Goal: Task Accomplishment & Management: Manage account settings

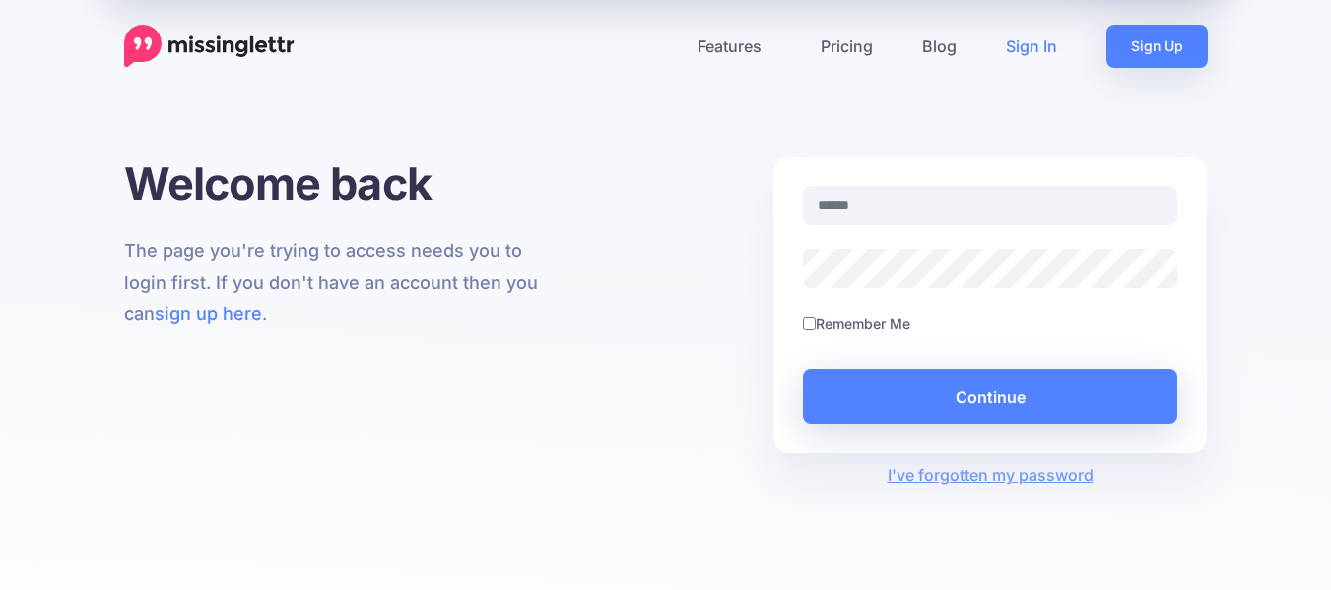
click at [901, 208] on input "text" at bounding box center [990, 205] width 375 height 38
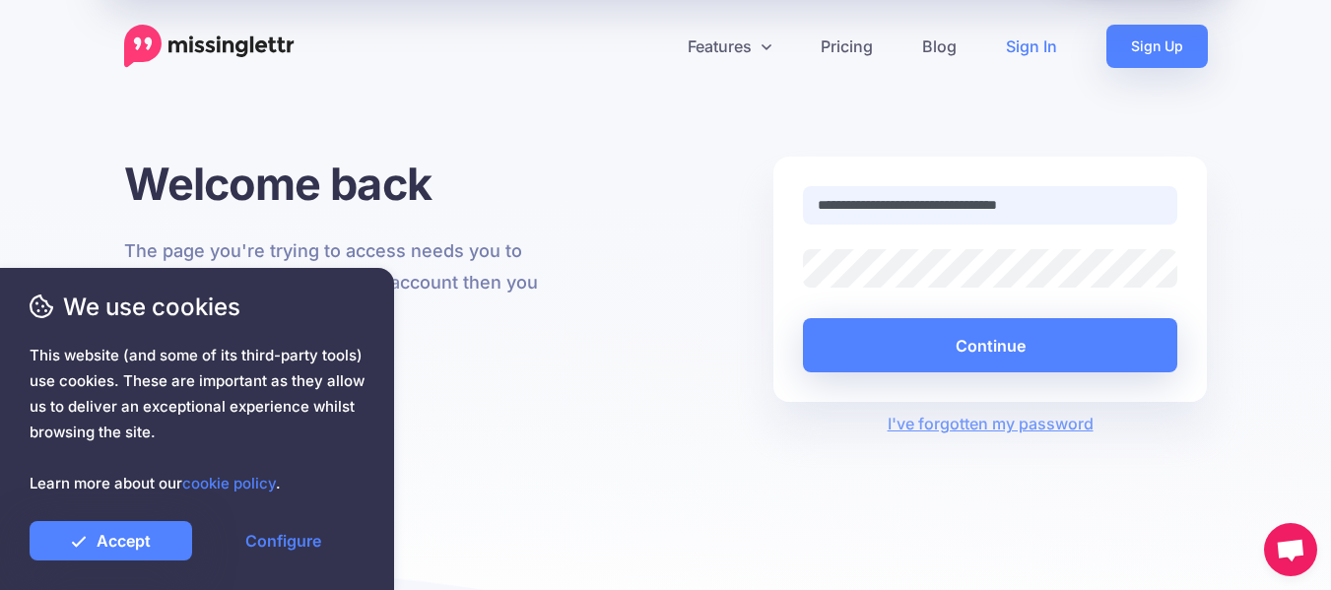
type input "**********"
click at [803, 318] on button "Continue" at bounding box center [990, 345] width 375 height 54
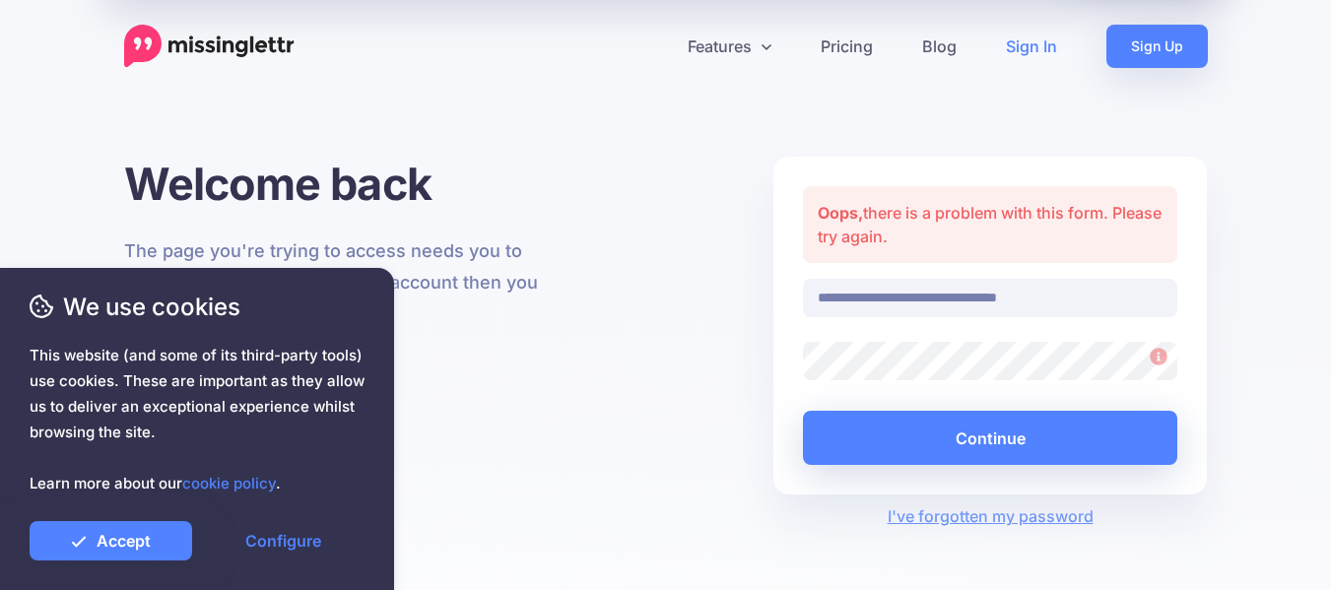
click at [803, 411] on button "Continue" at bounding box center [990, 438] width 375 height 54
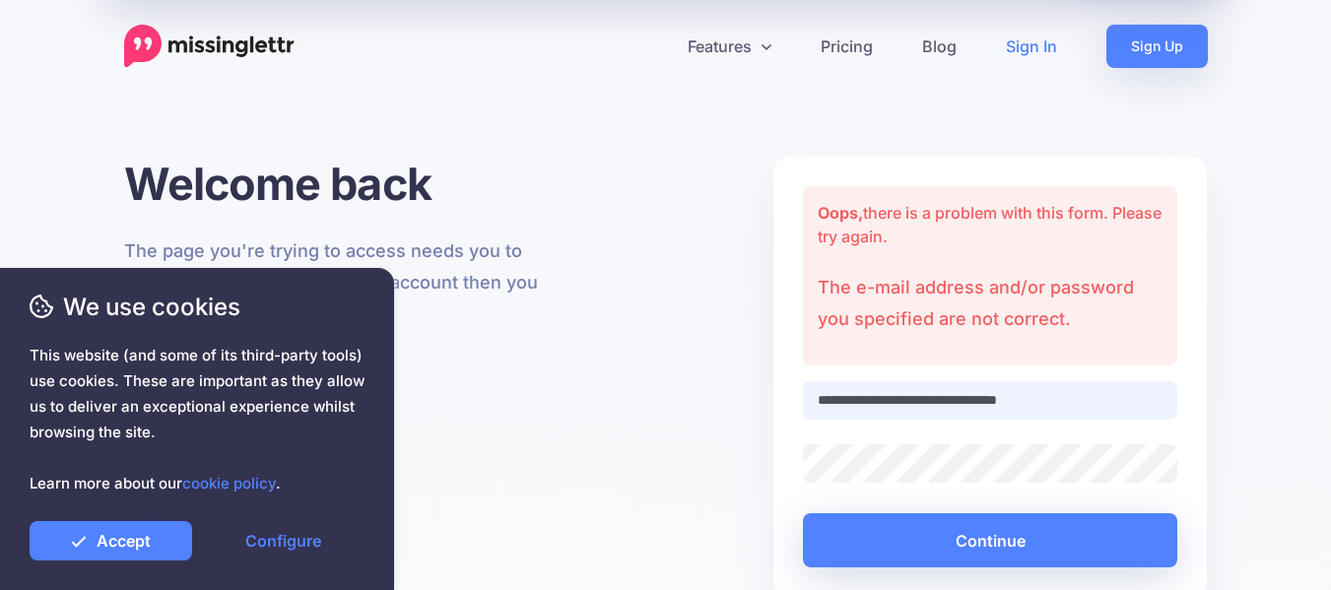
drag, startPoint x: 1016, startPoint y: 411, endPoint x: 1110, endPoint y: 391, distance: 95.6
click at [1110, 391] on input "**********" at bounding box center [990, 400] width 375 height 38
type input "**********"
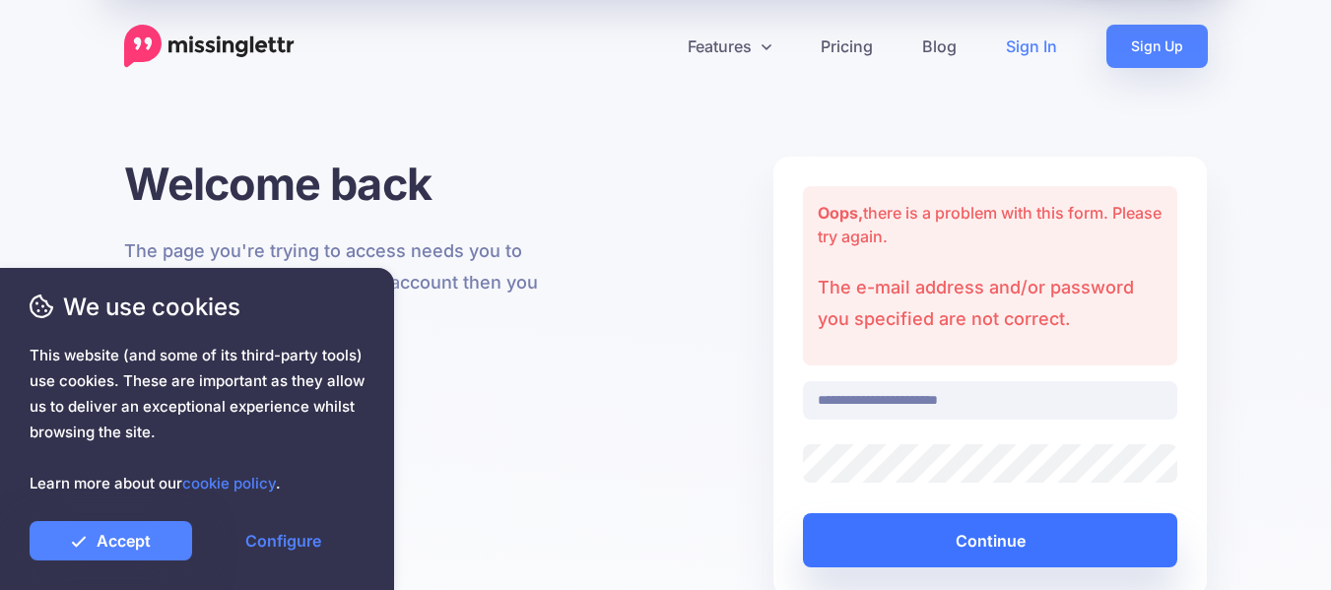
click at [951, 540] on button "Continue" at bounding box center [990, 540] width 375 height 54
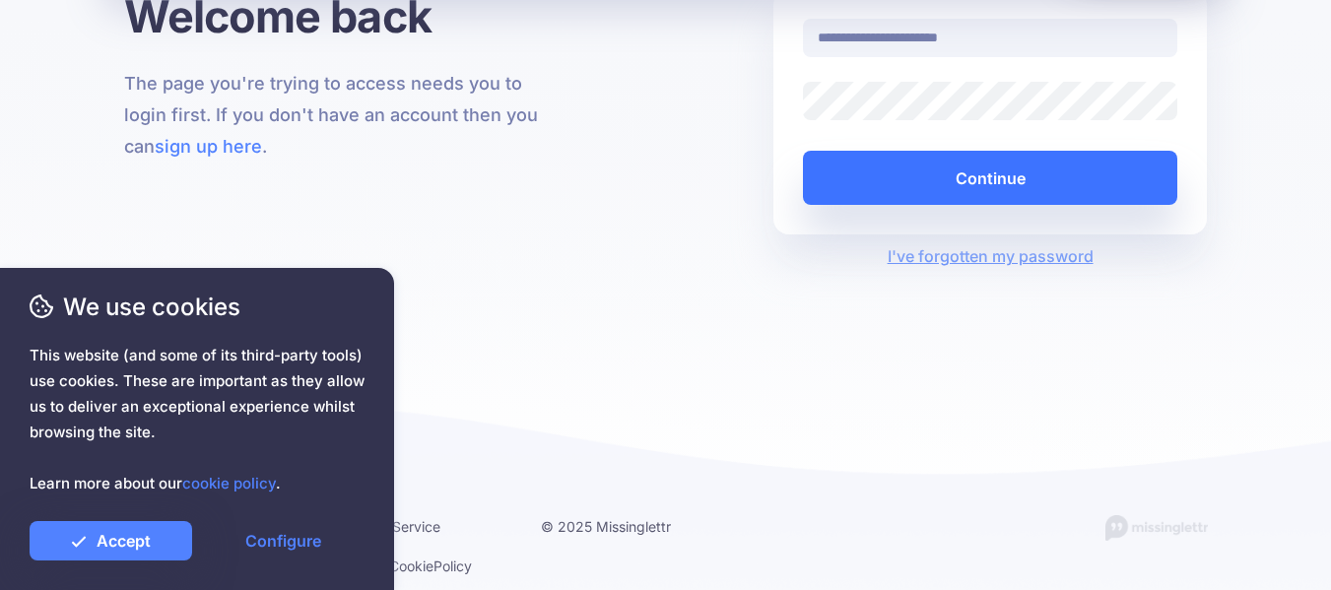
scroll to position [33, 0]
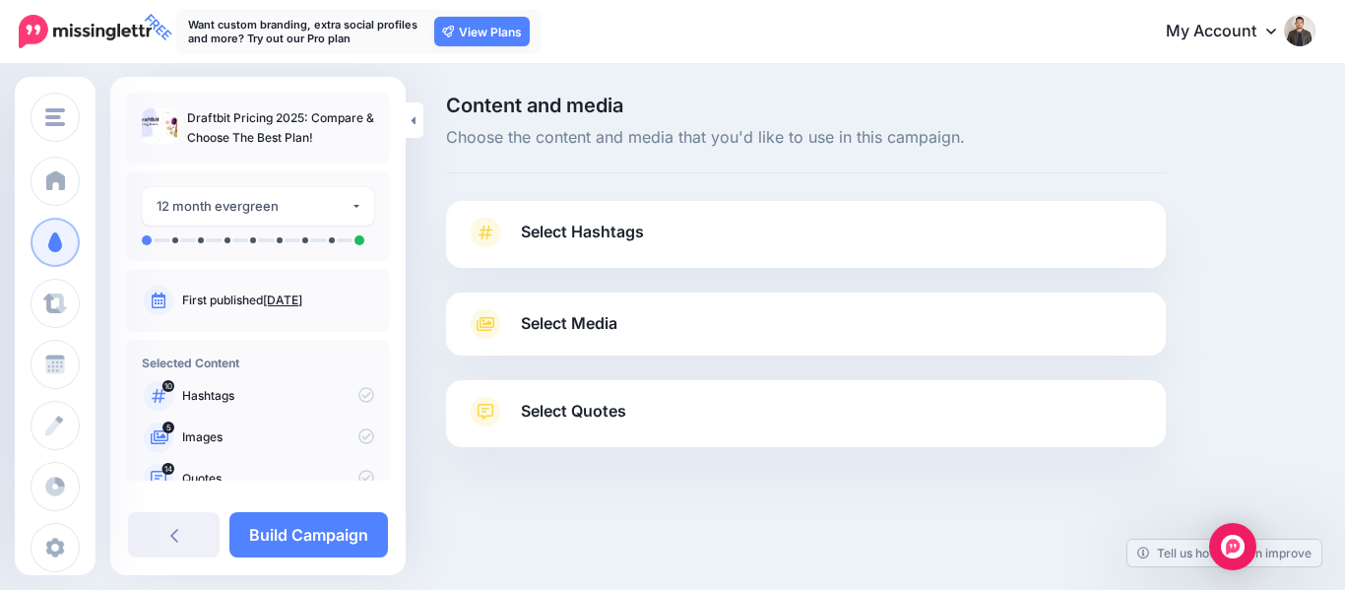
click at [838, 239] on link "Select Hashtags" at bounding box center [806, 242] width 681 height 51
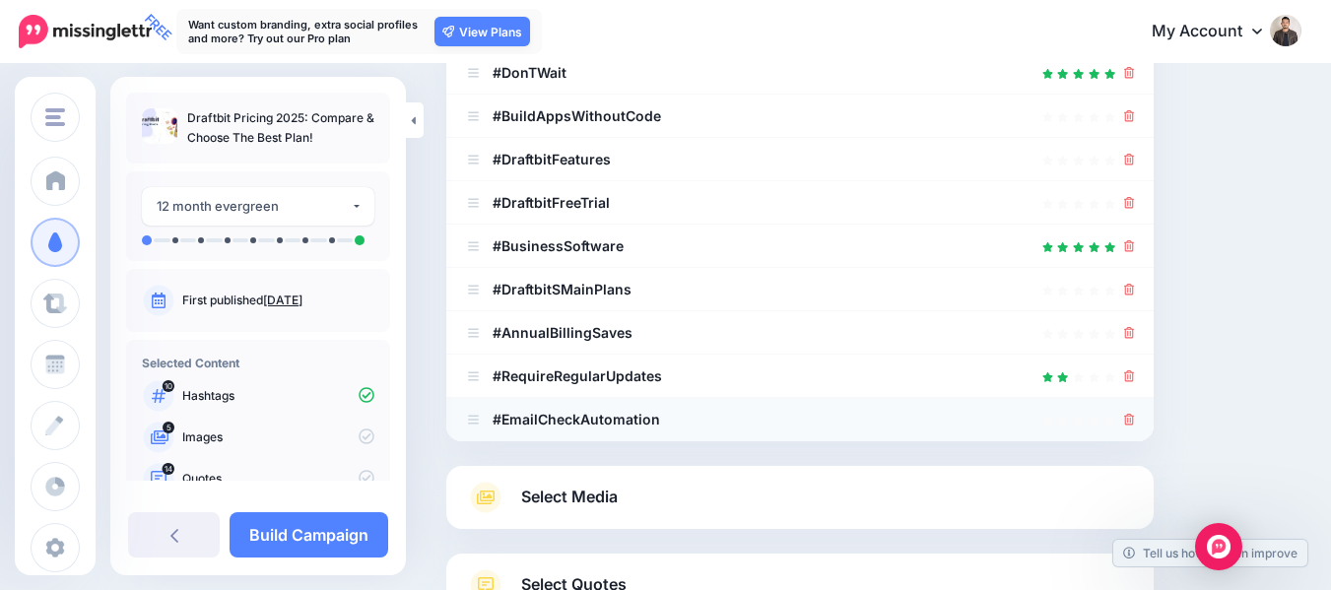
scroll to position [100, 0]
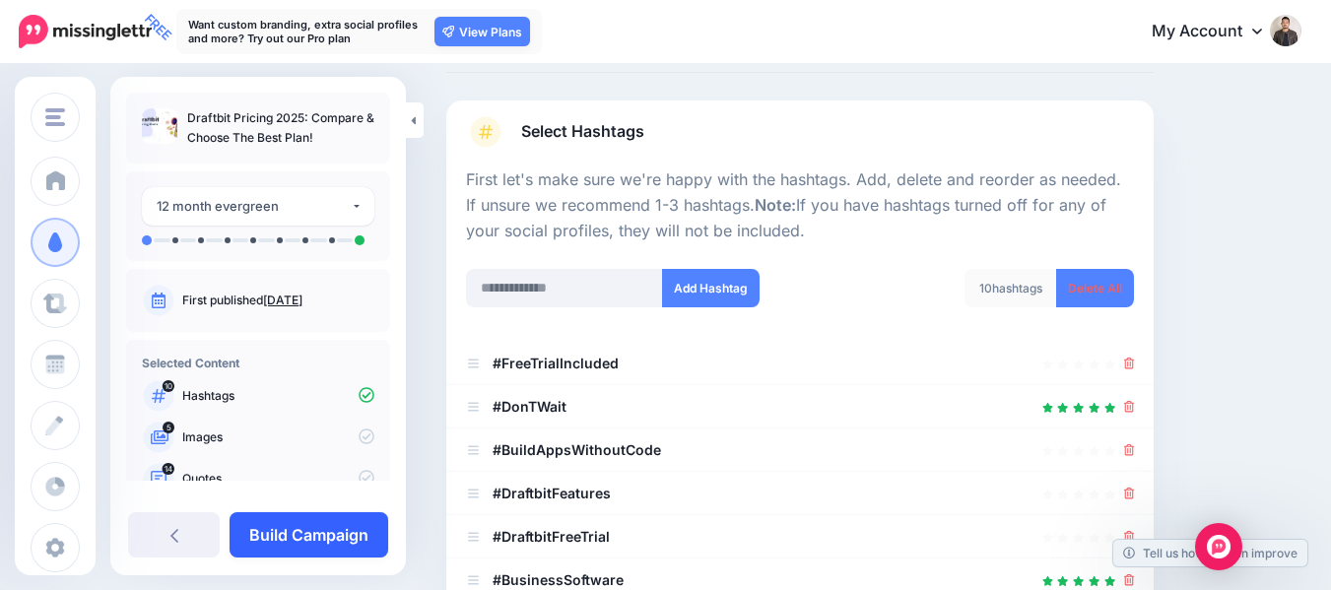
click at [280, 537] on link "Build Campaign" at bounding box center [308, 534] width 159 height 45
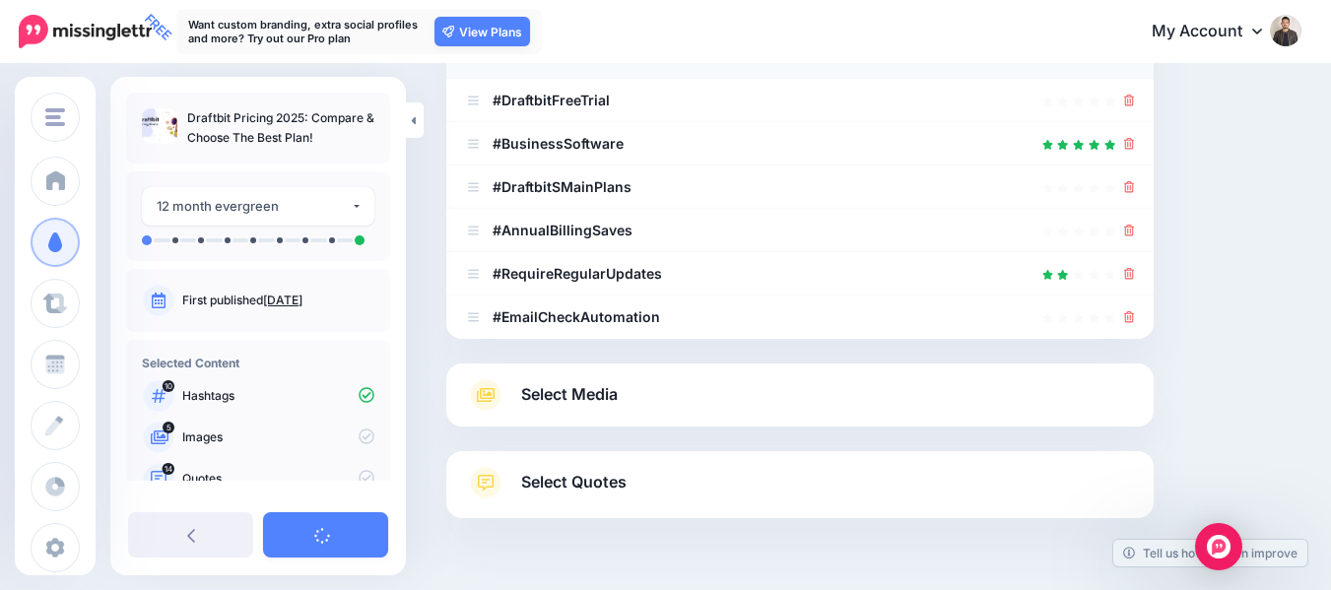
scroll to position [593, 0]
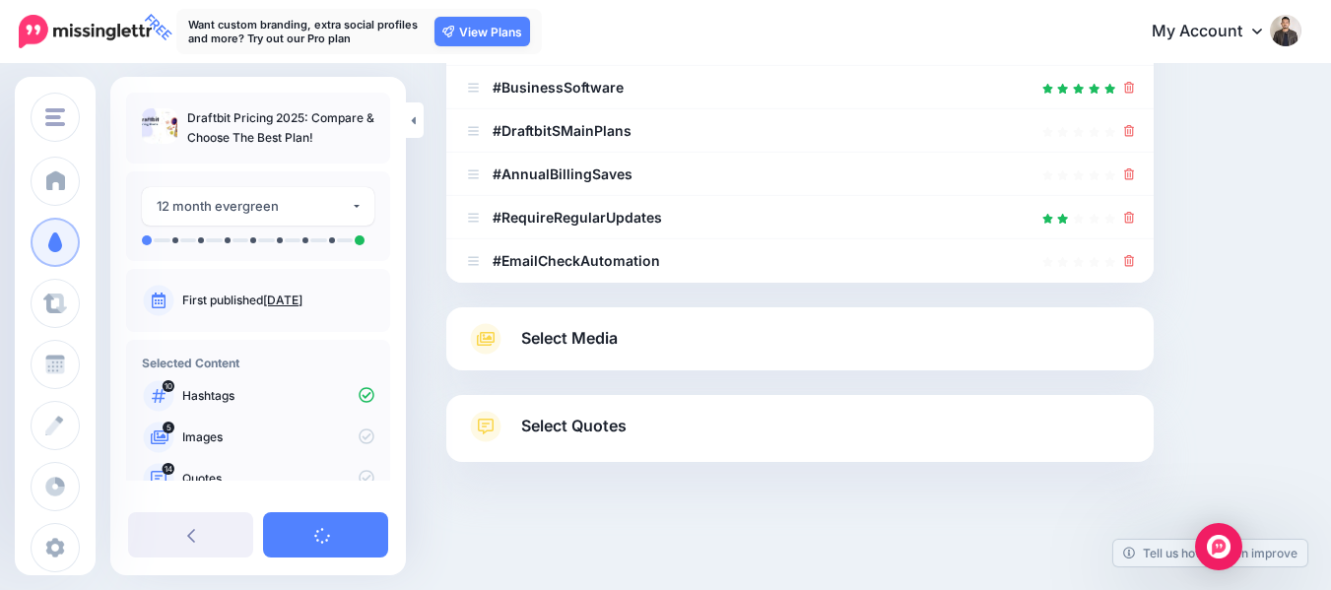
click at [634, 347] on link "Select Media" at bounding box center [800, 339] width 668 height 32
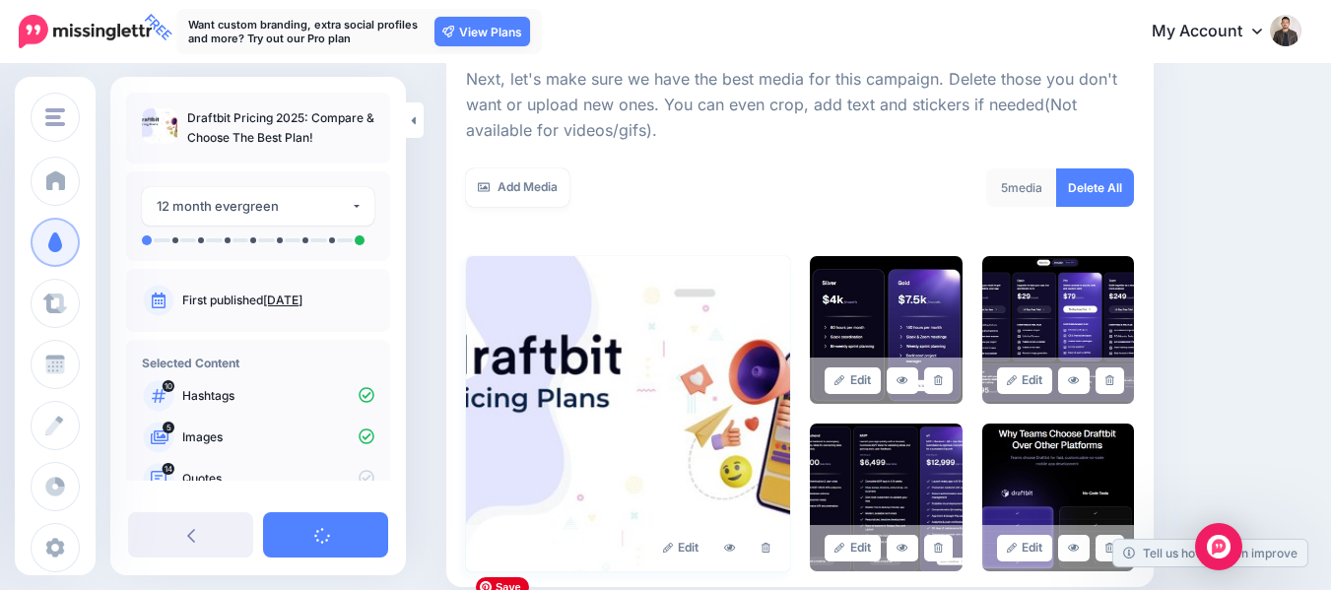
click at [636, 429] on img at bounding box center [628, 413] width 324 height 315
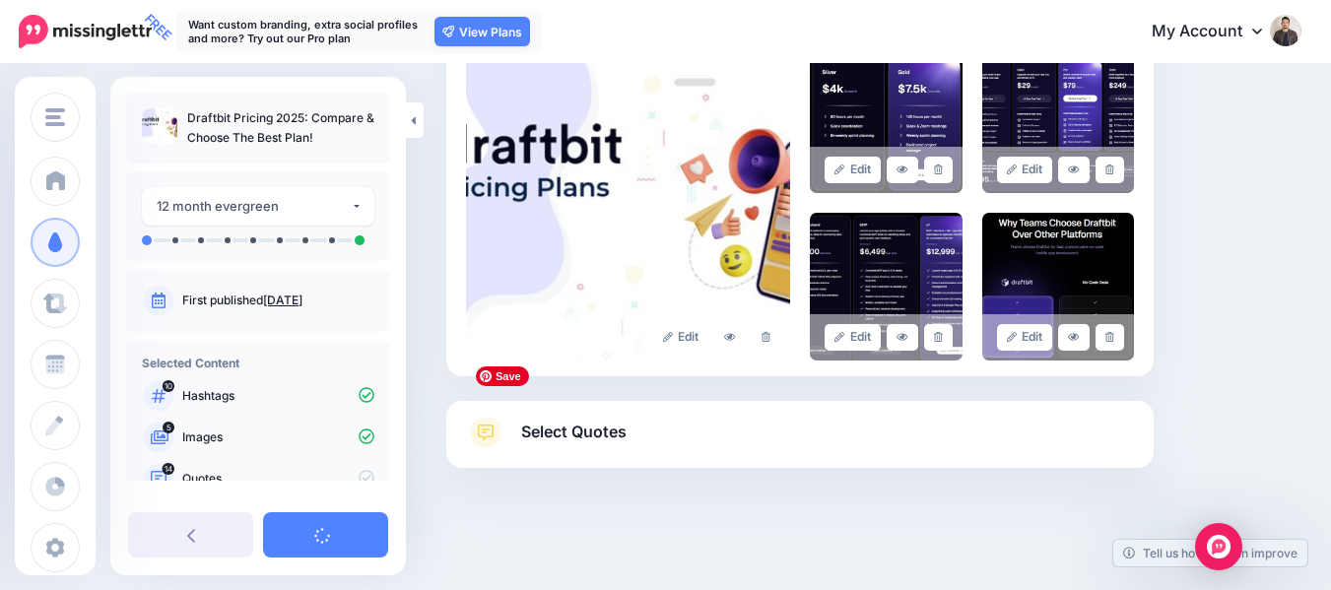
scroll to position [499, 0]
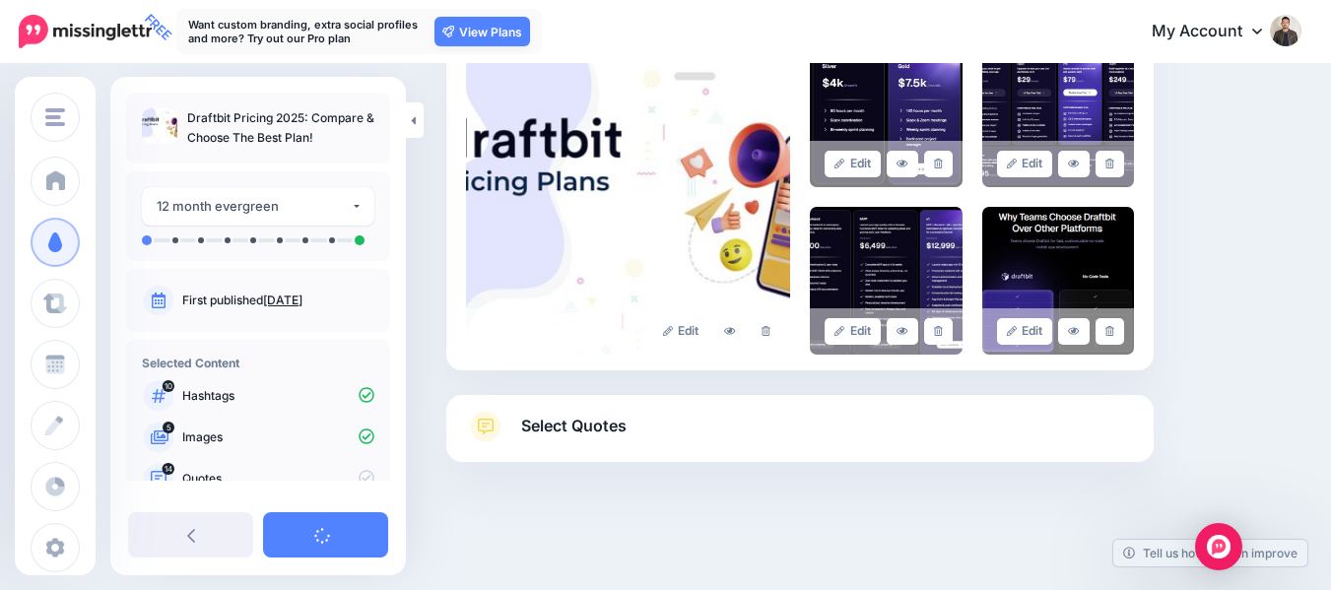
click at [617, 427] on span "Select Quotes" at bounding box center [573, 426] width 105 height 27
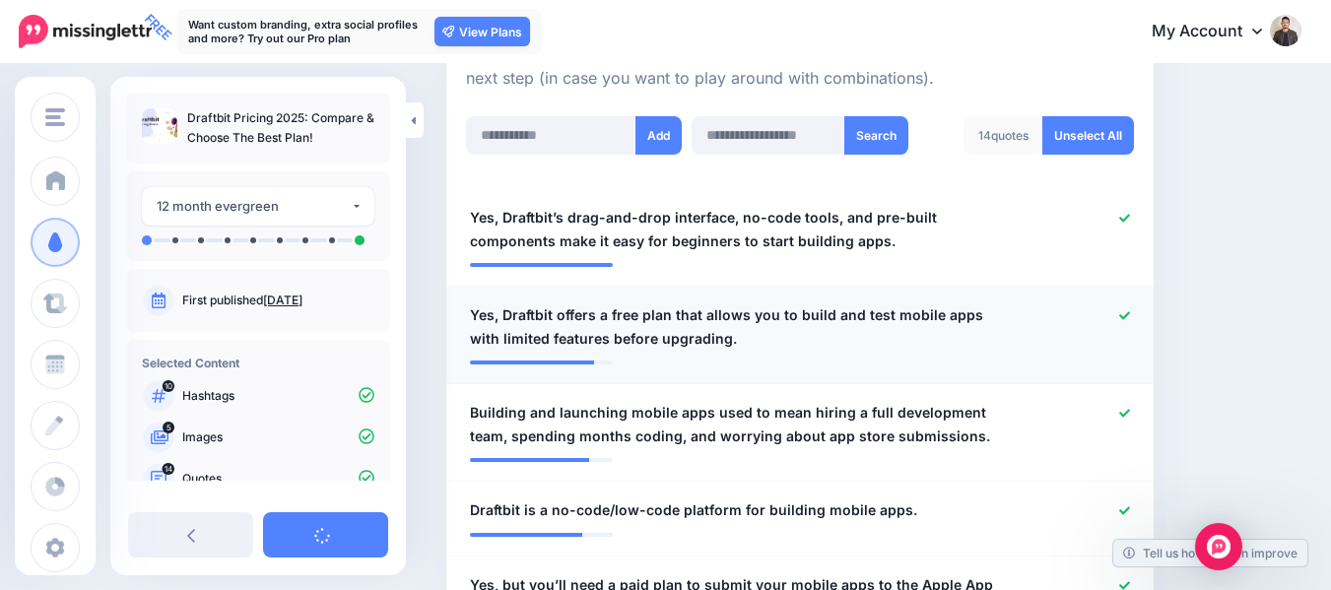
scroll to position [373, 0]
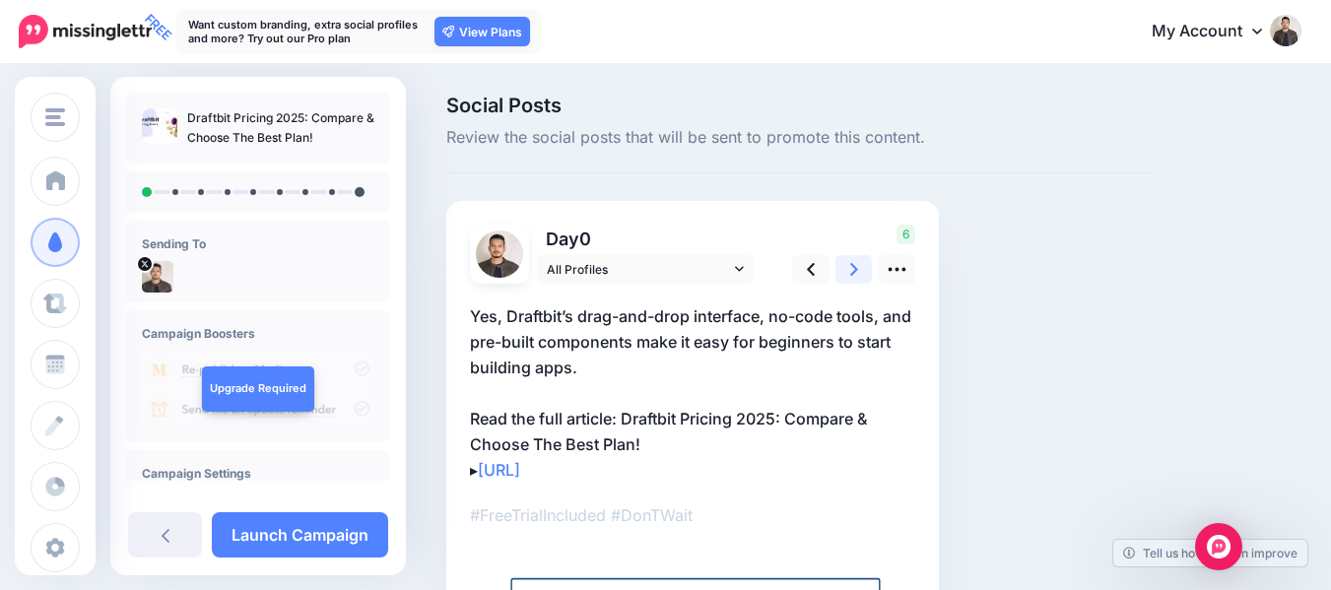
click at [859, 274] on link at bounding box center [853, 269] width 37 height 29
click at [858, 274] on link at bounding box center [853, 269] width 37 height 29
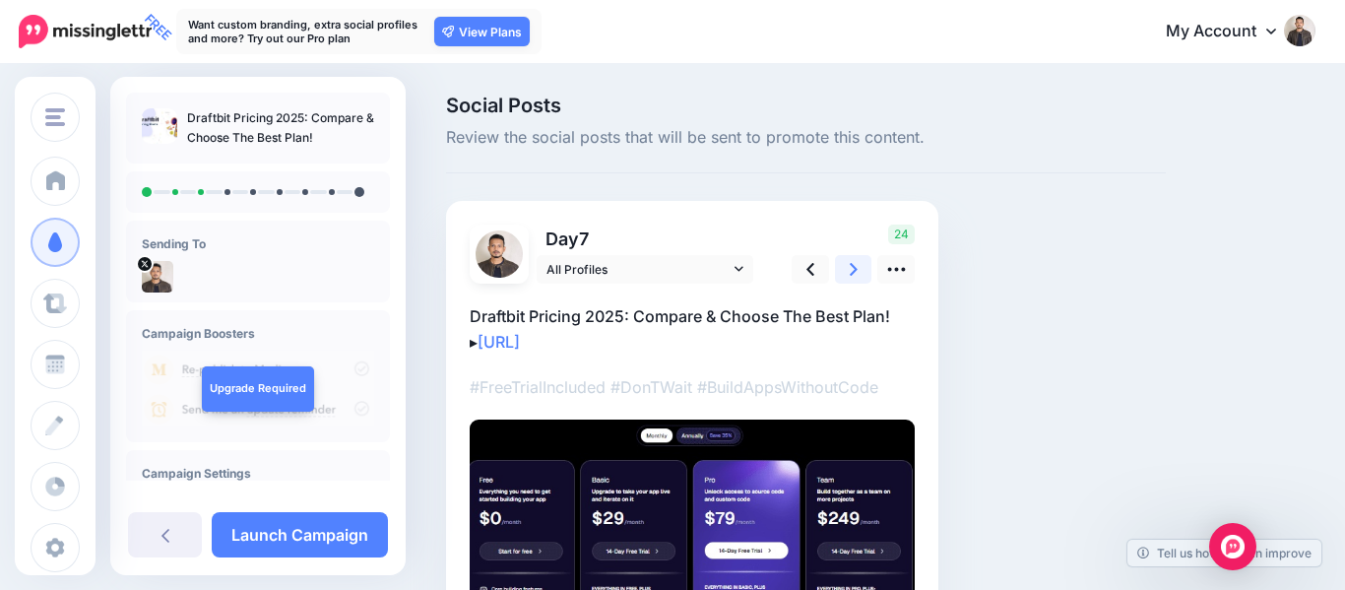
click at [858, 274] on link at bounding box center [853, 269] width 37 height 29
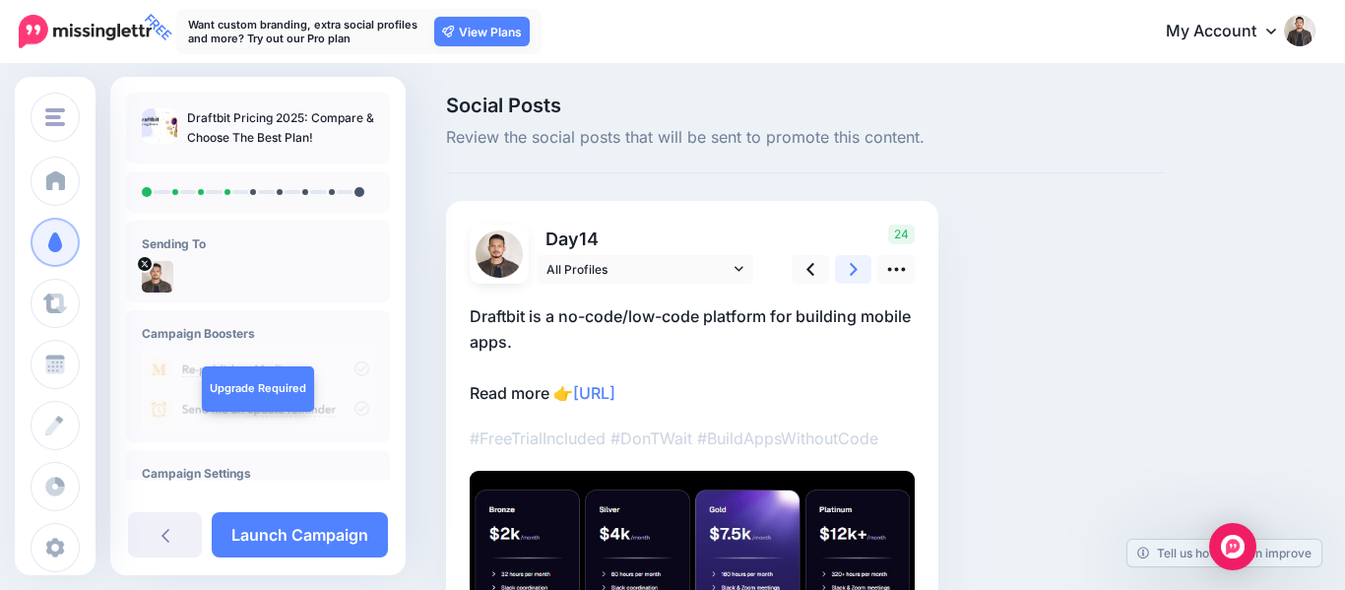
click at [858, 274] on link at bounding box center [853, 269] width 37 height 29
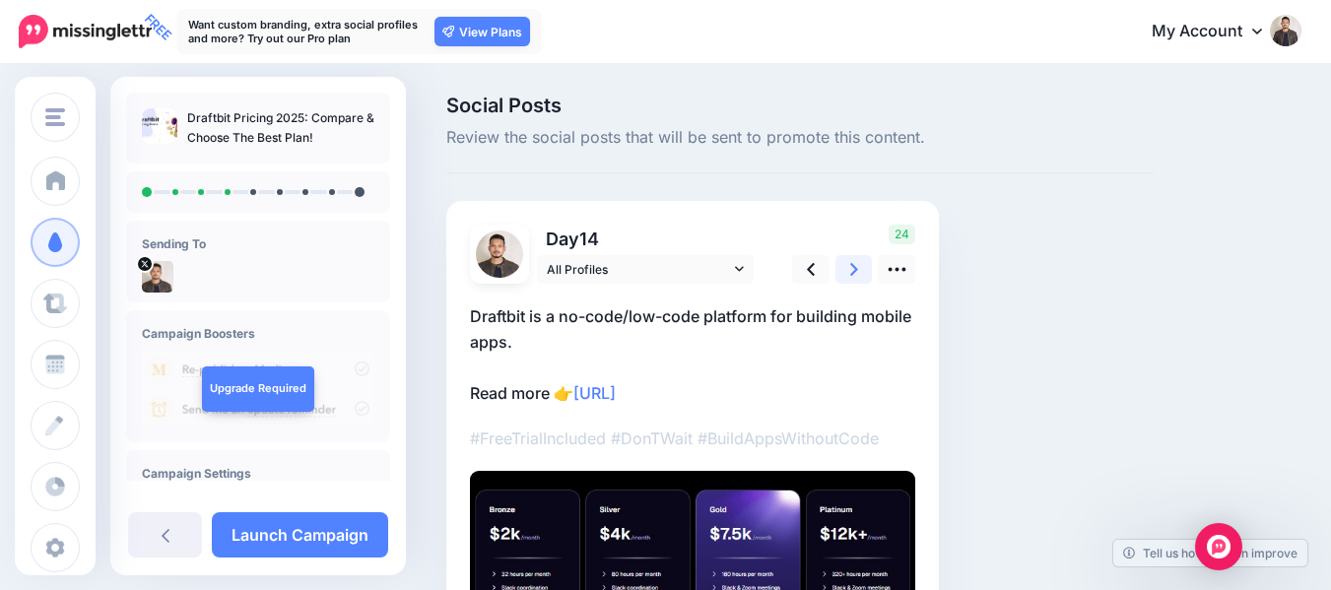
click at [858, 274] on link at bounding box center [853, 269] width 37 height 29
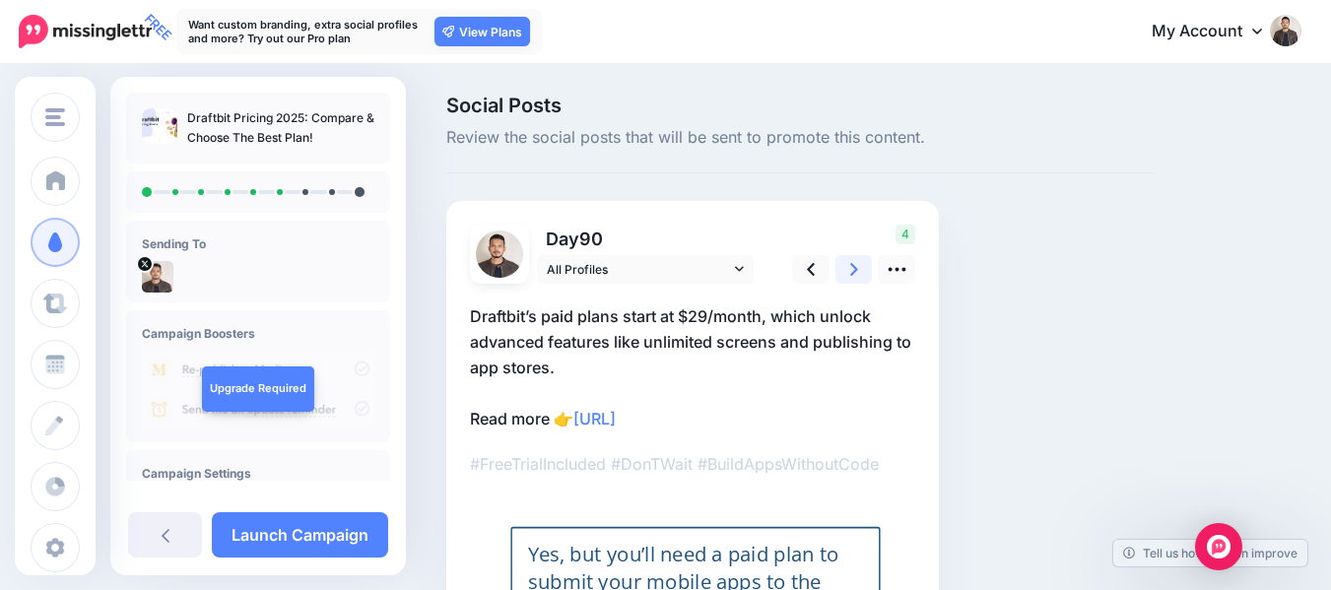
click at [858, 274] on link at bounding box center [853, 269] width 37 height 29
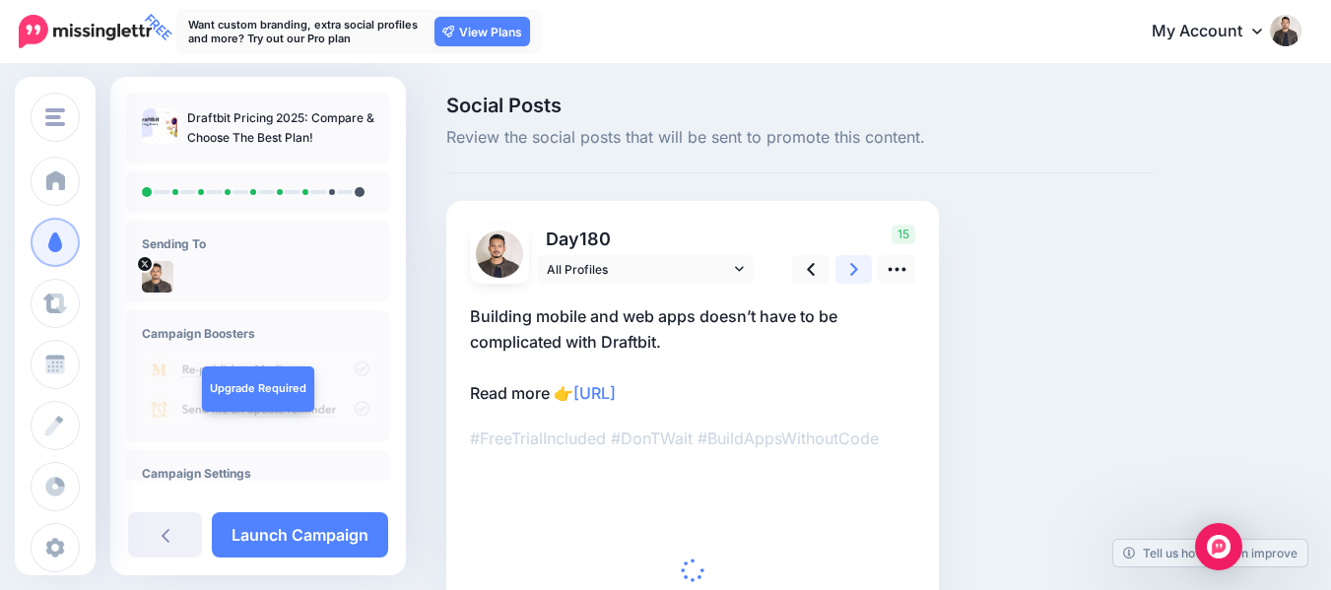
click at [858, 274] on link at bounding box center [853, 269] width 37 height 29
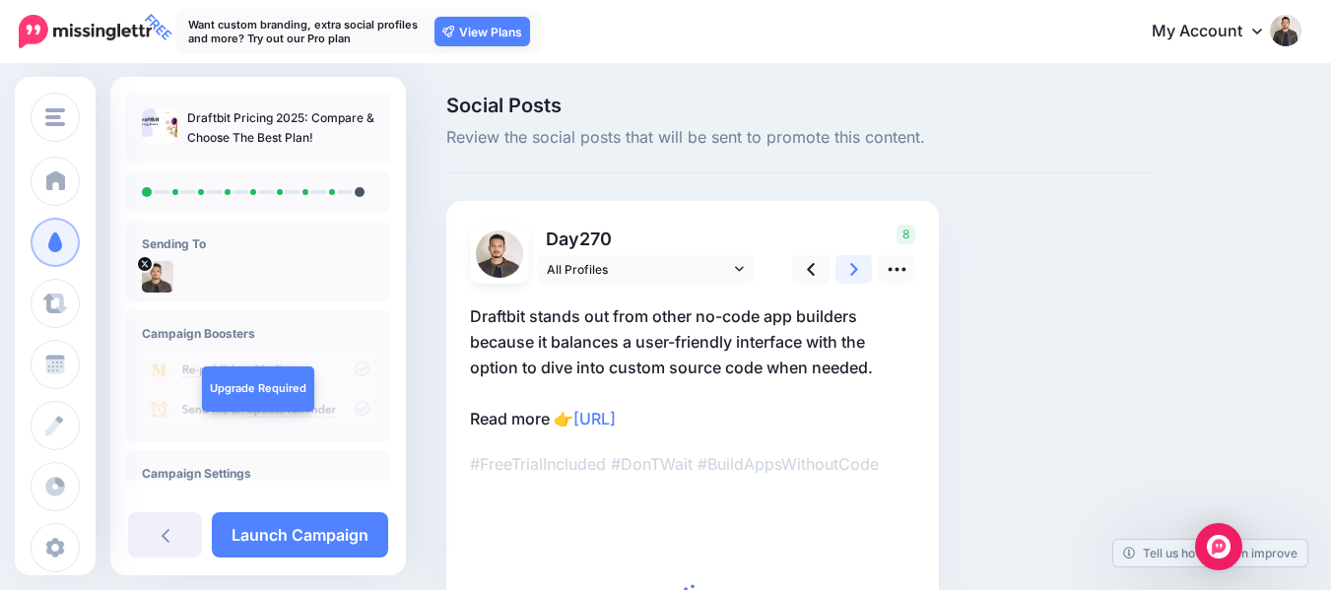
click at [858, 274] on link at bounding box center [853, 269] width 37 height 29
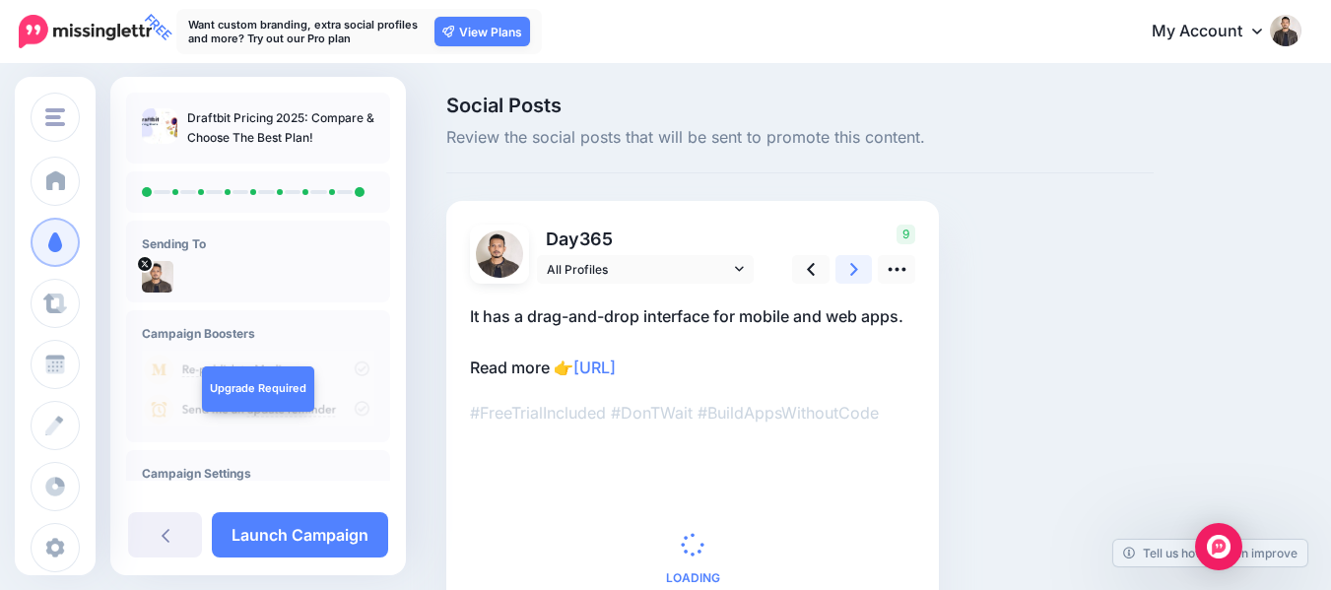
click at [858, 274] on link at bounding box center [853, 269] width 37 height 29
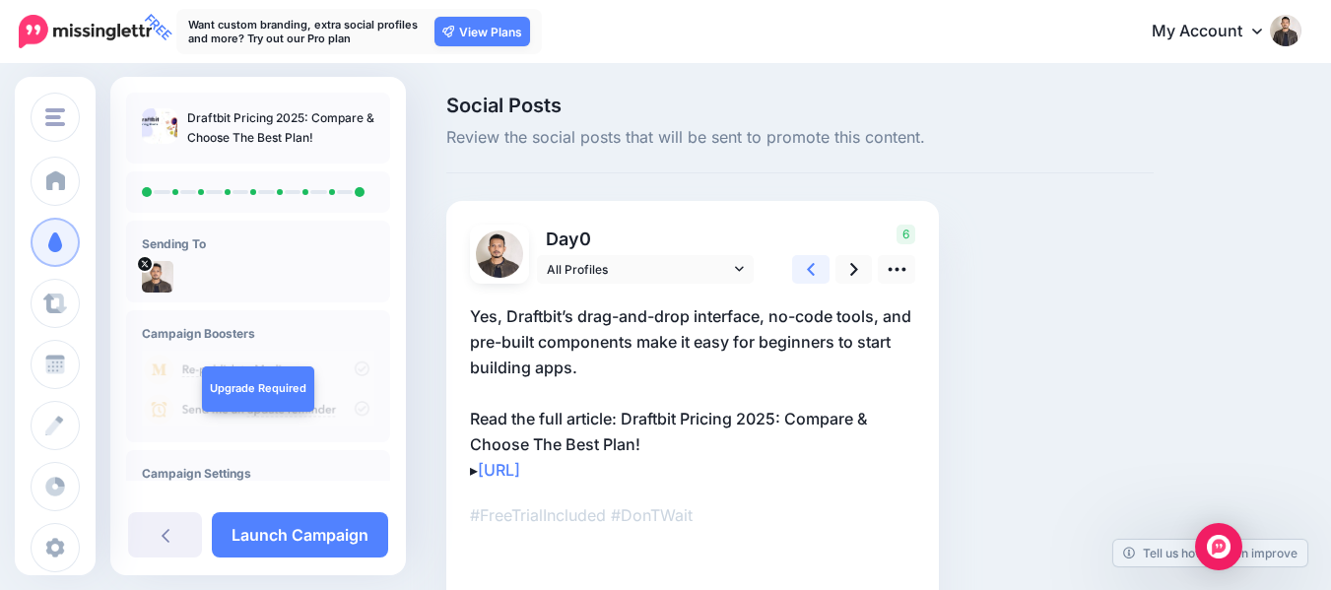
click at [796, 267] on link at bounding box center [810, 269] width 37 height 29
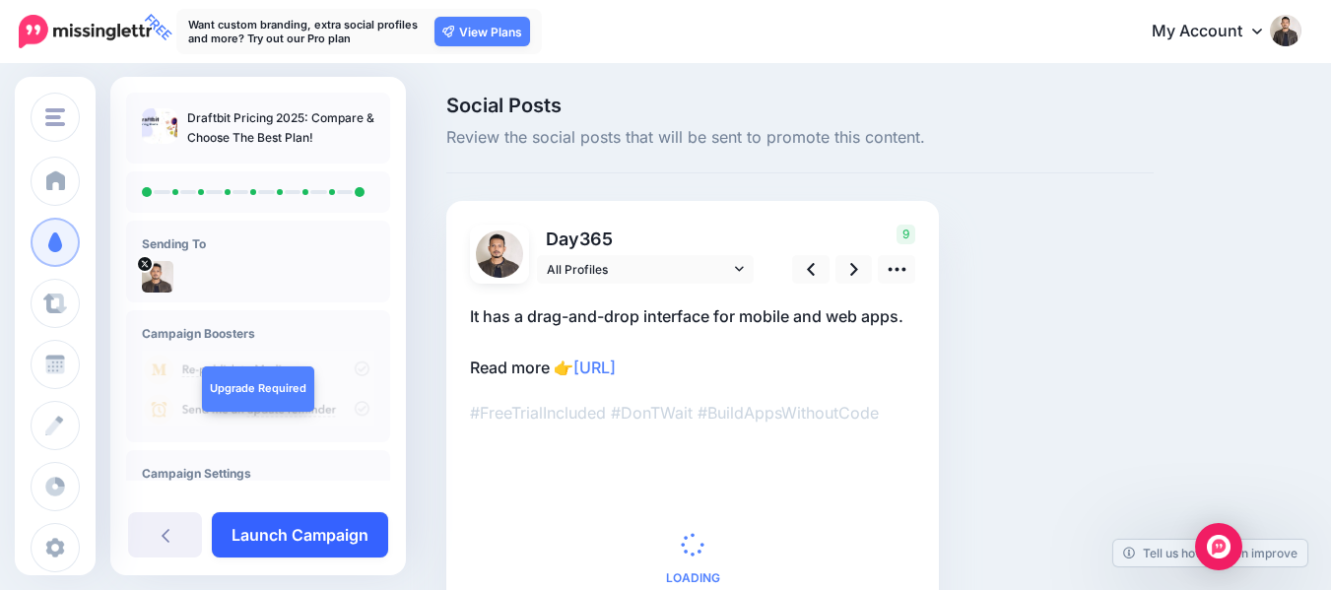
click at [302, 527] on link "Launch Campaign" at bounding box center [300, 534] width 176 height 45
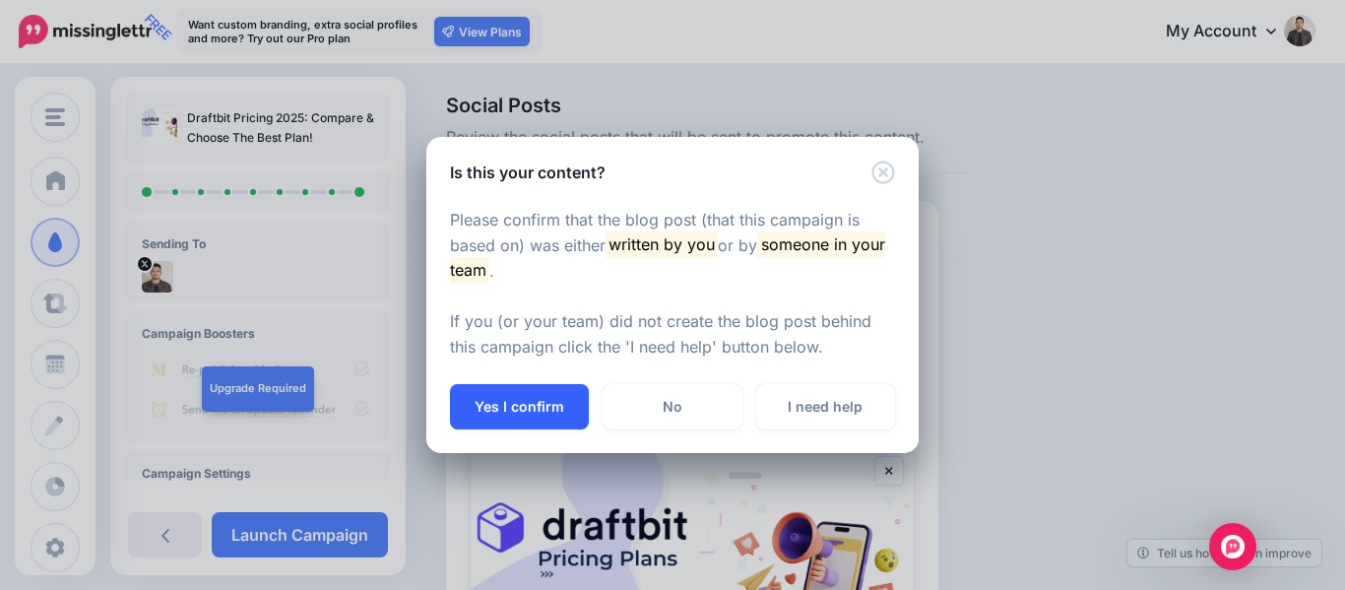
click at [530, 407] on button "Yes I confirm" at bounding box center [519, 406] width 139 height 45
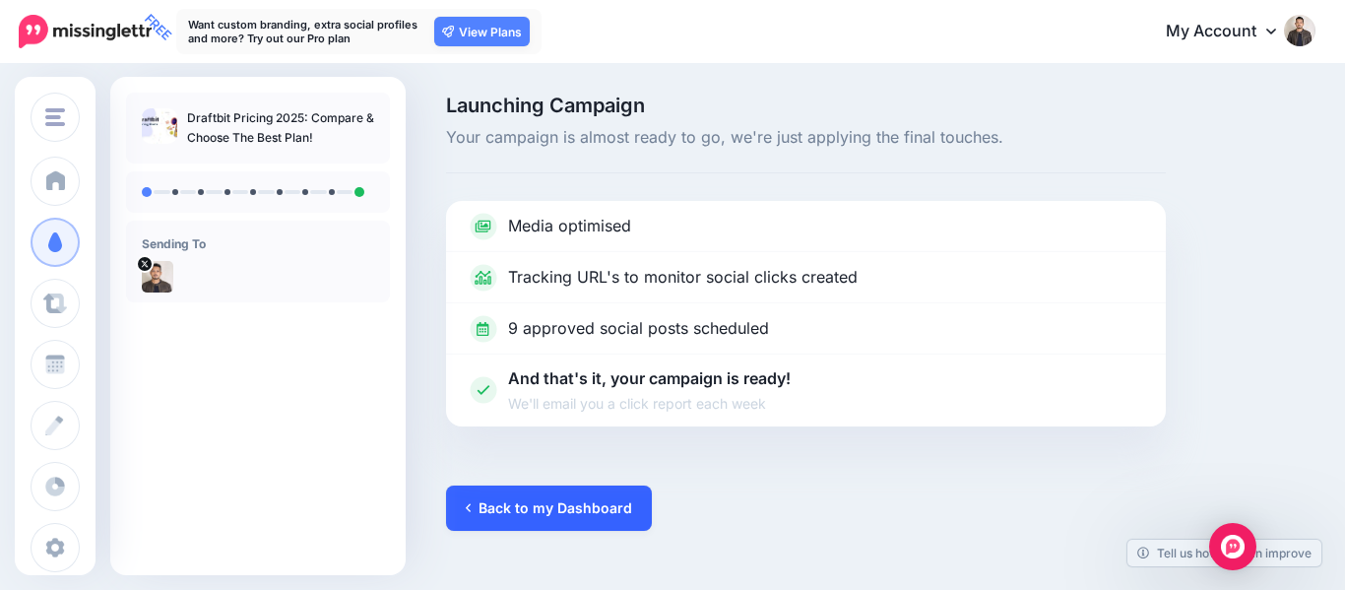
click at [536, 513] on link "Back to my Dashboard" at bounding box center [549, 508] width 206 height 45
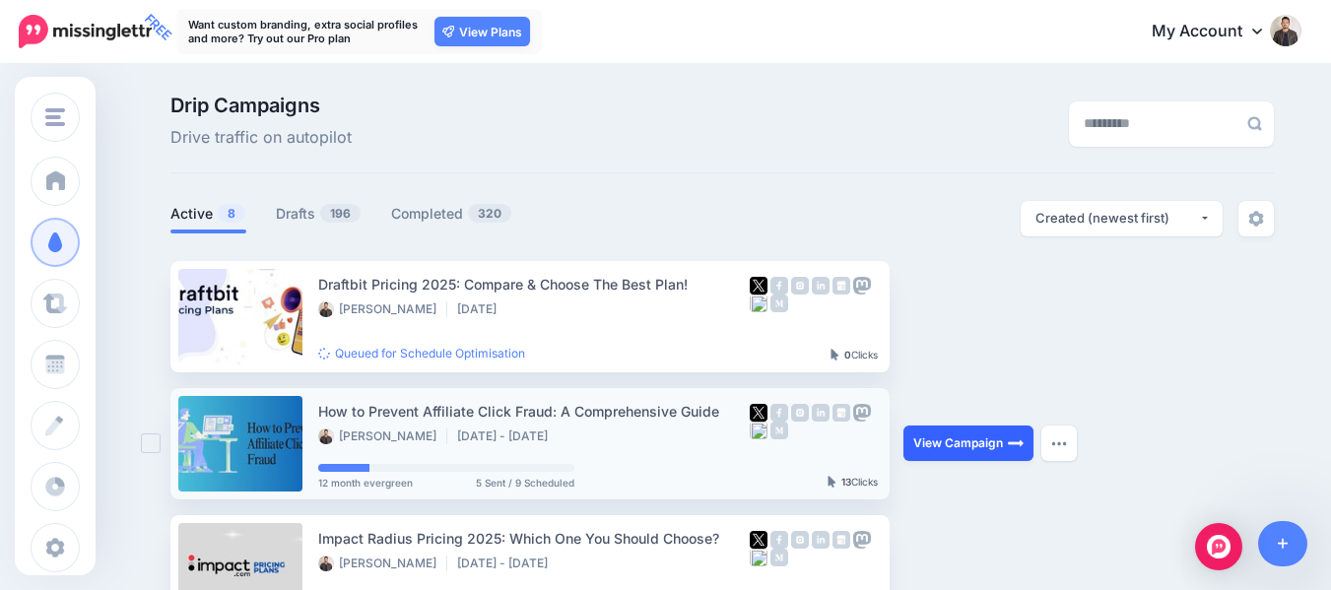
click at [985, 453] on link "View Campaign" at bounding box center [968, 442] width 130 height 35
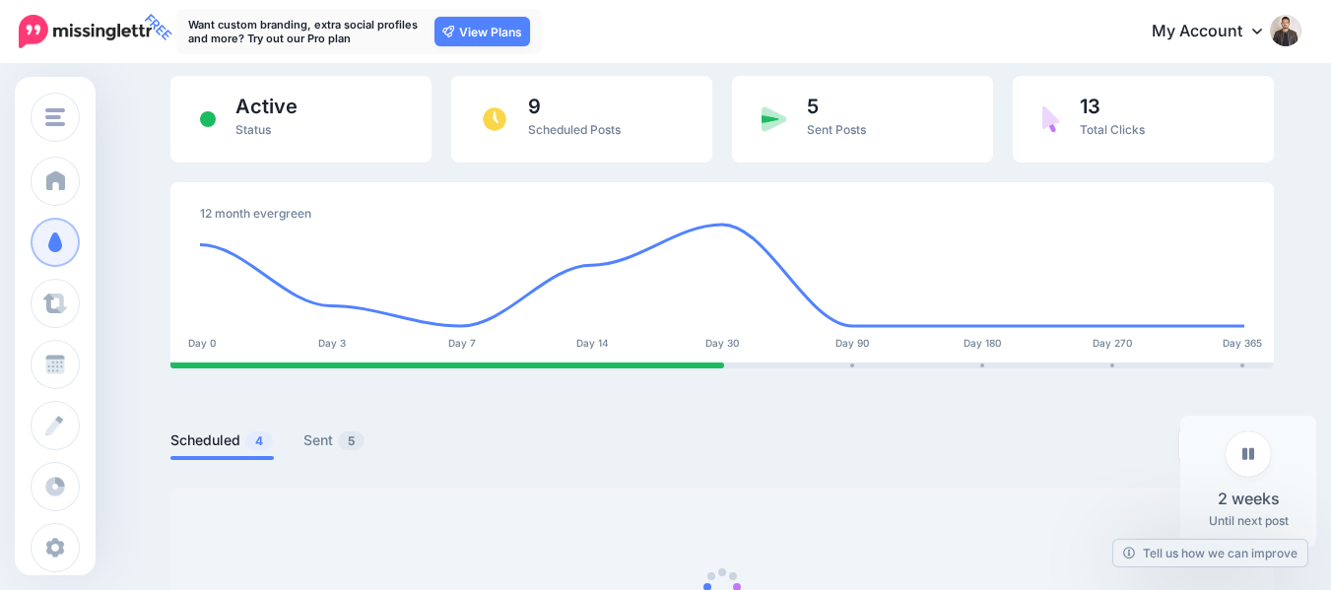
scroll to position [394, 0]
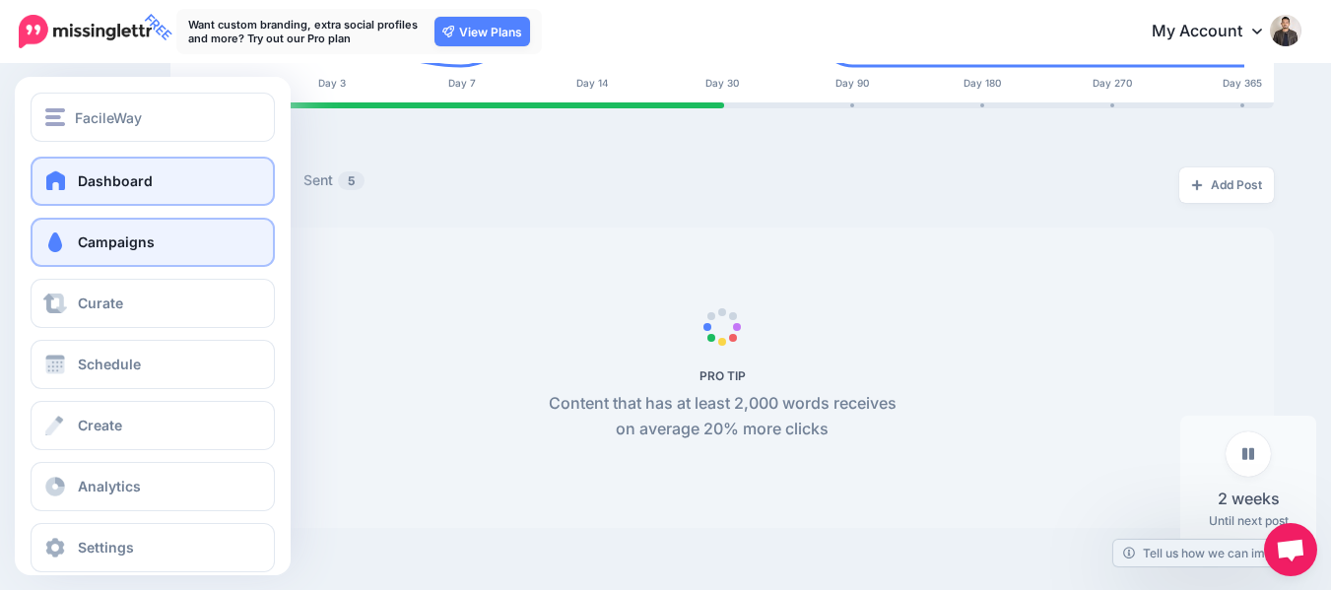
click at [131, 194] on link "Dashboard" at bounding box center [153, 181] width 244 height 49
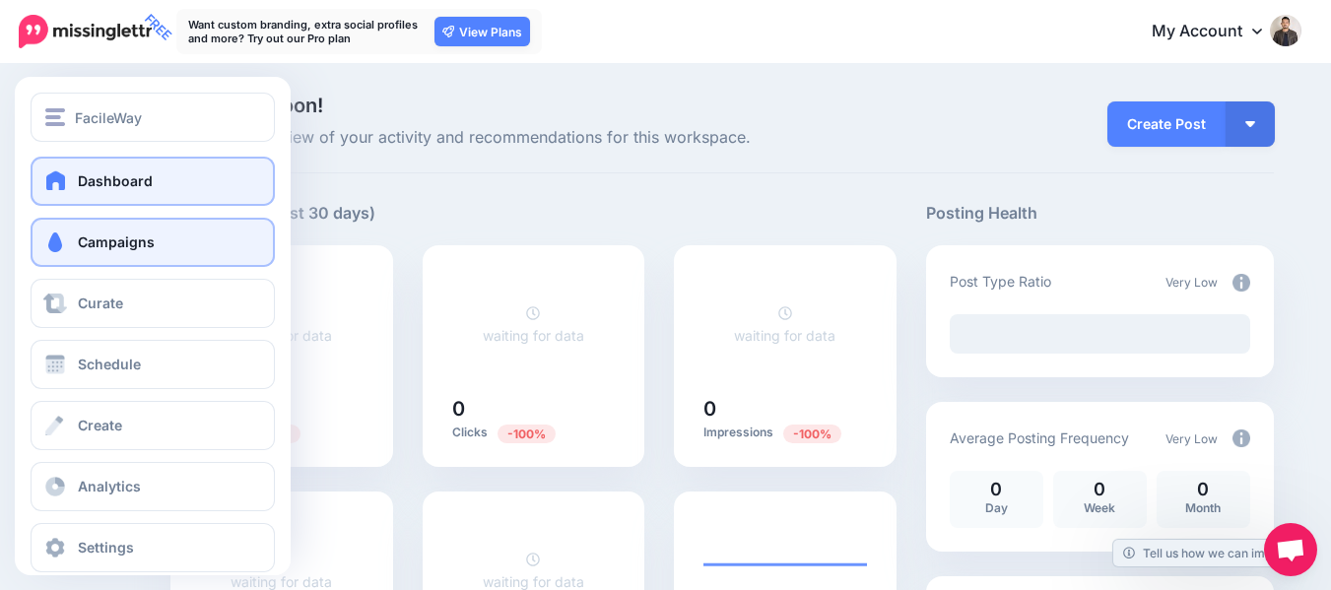
click at [122, 258] on link "Campaigns" at bounding box center [153, 242] width 244 height 49
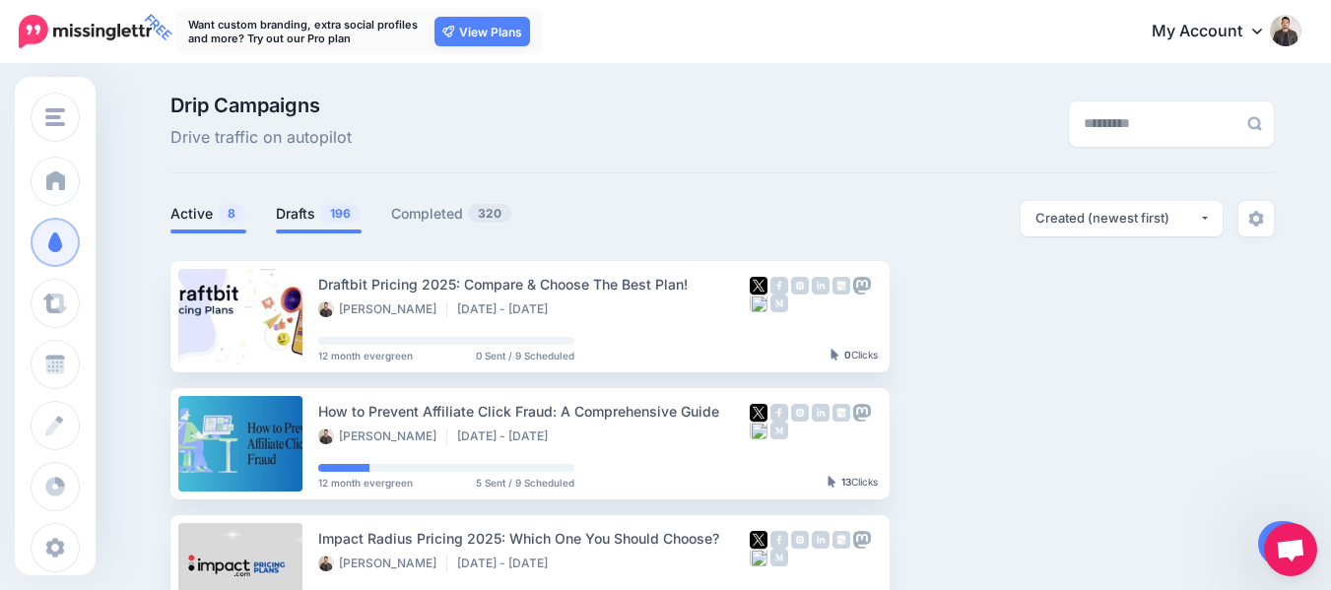
click at [333, 219] on span "196" at bounding box center [340, 213] width 40 height 19
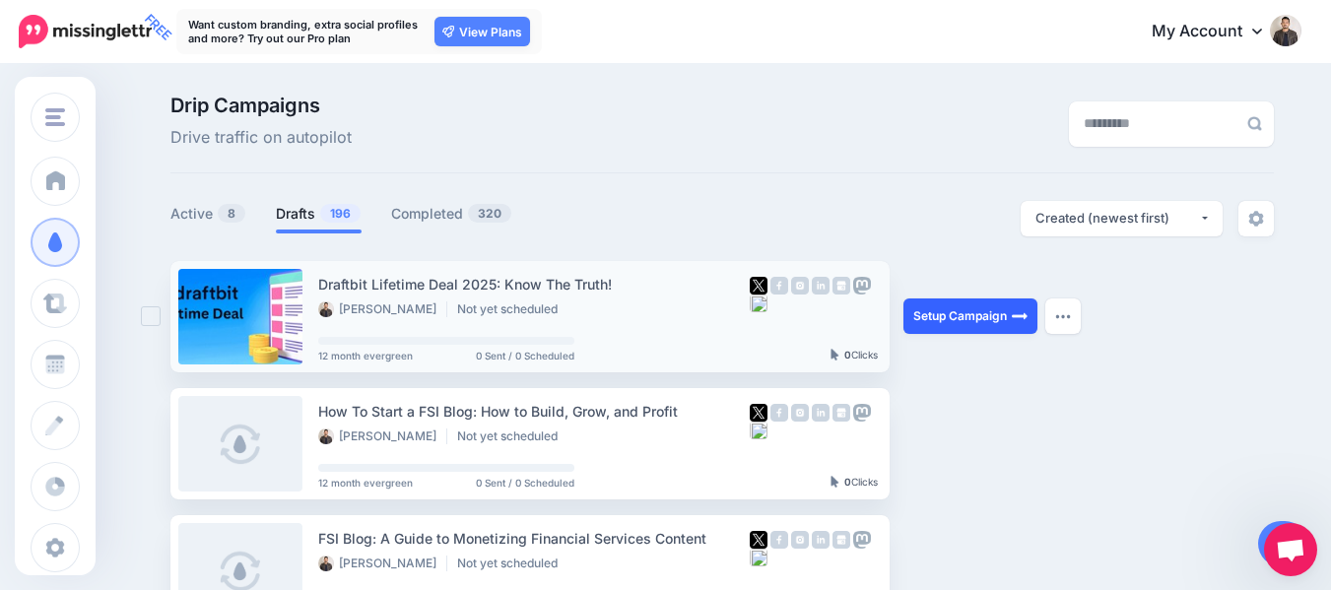
click at [964, 330] on link "Setup Campaign" at bounding box center [970, 315] width 134 height 35
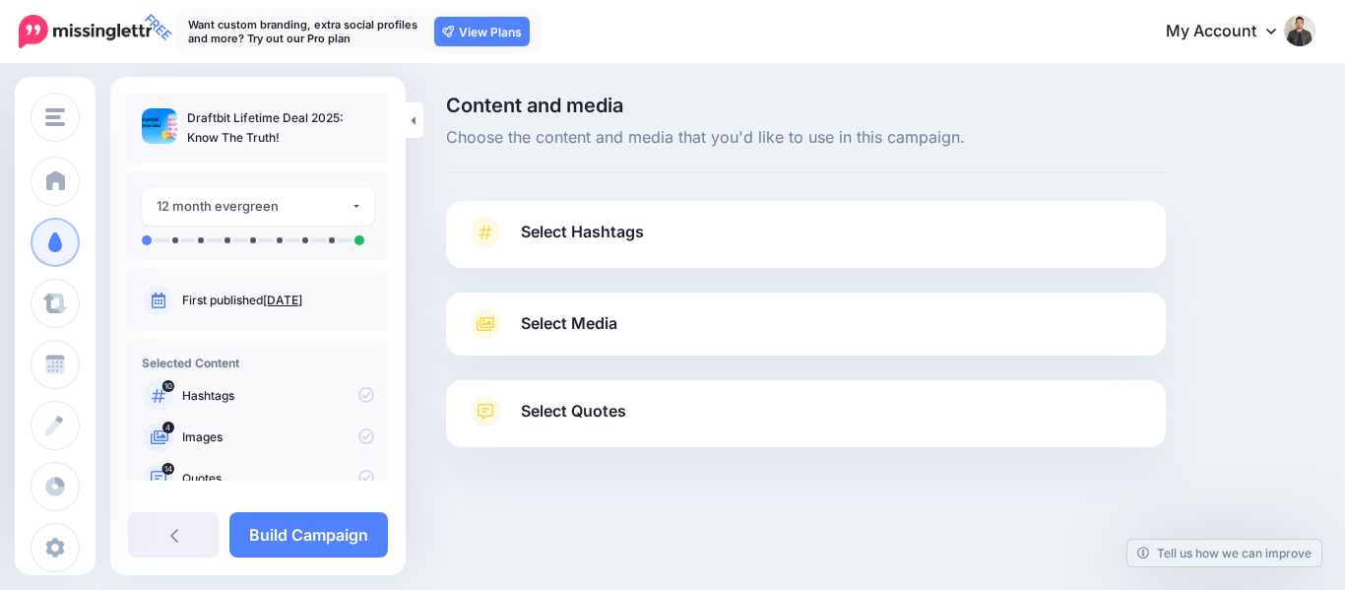
click at [703, 246] on link "Select Hashtags" at bounding box center [806, 242] width 681 height 51
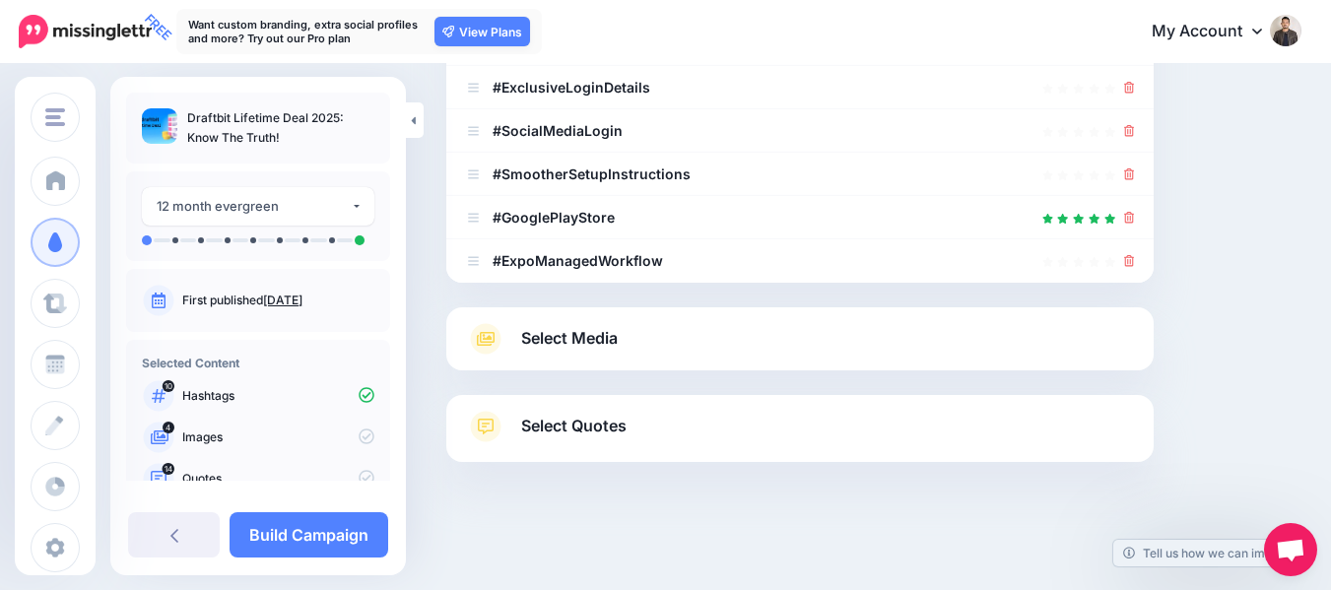
click at [616, 352] on span "Select Media" at bounding box center [569, 338] width 97 height 27
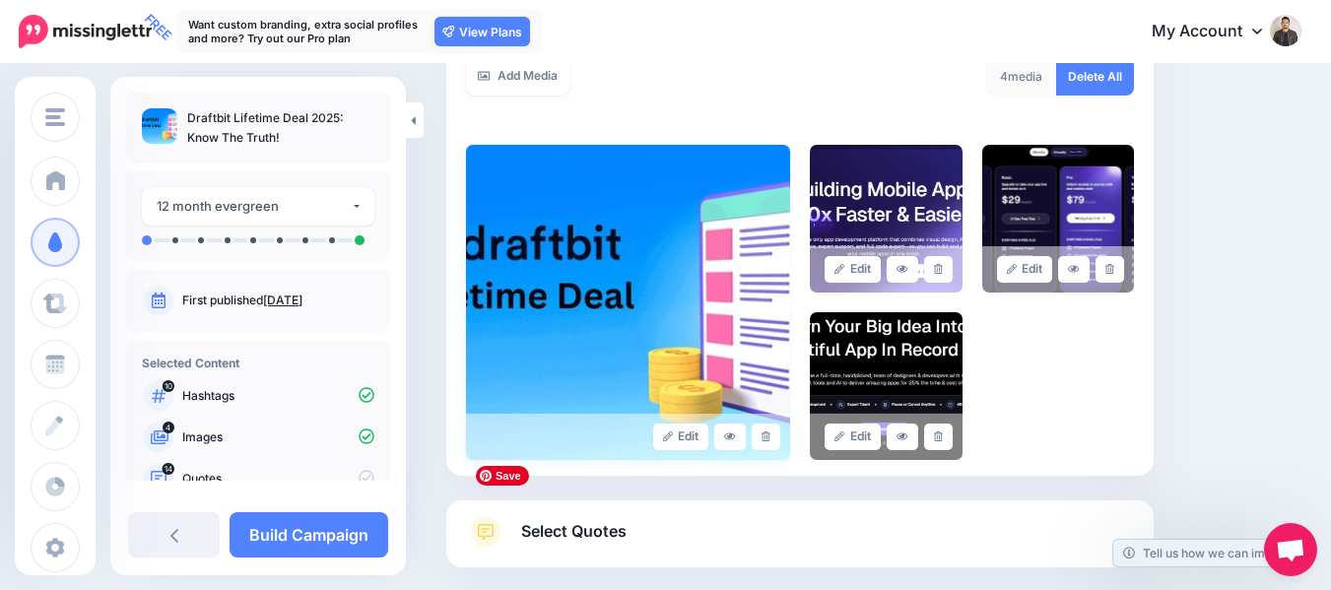
scroll to position [499, 0]
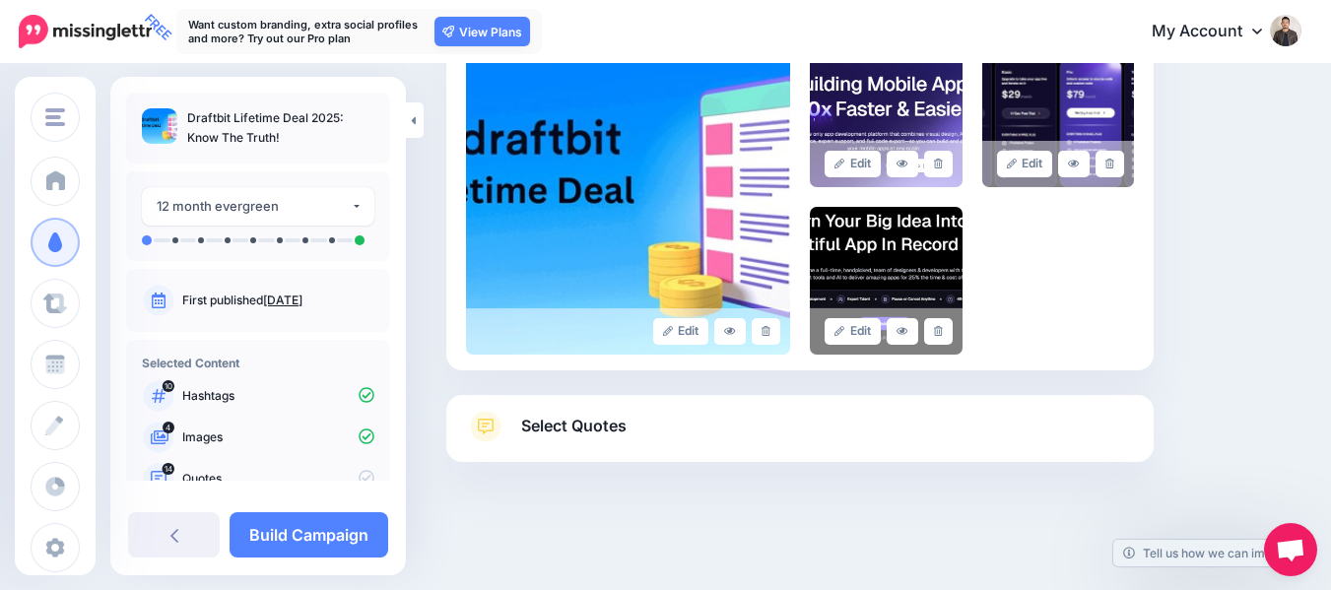
click at [541, 420] on span "Select Quotes" at bounding box center [573, 426] width 105 height 27
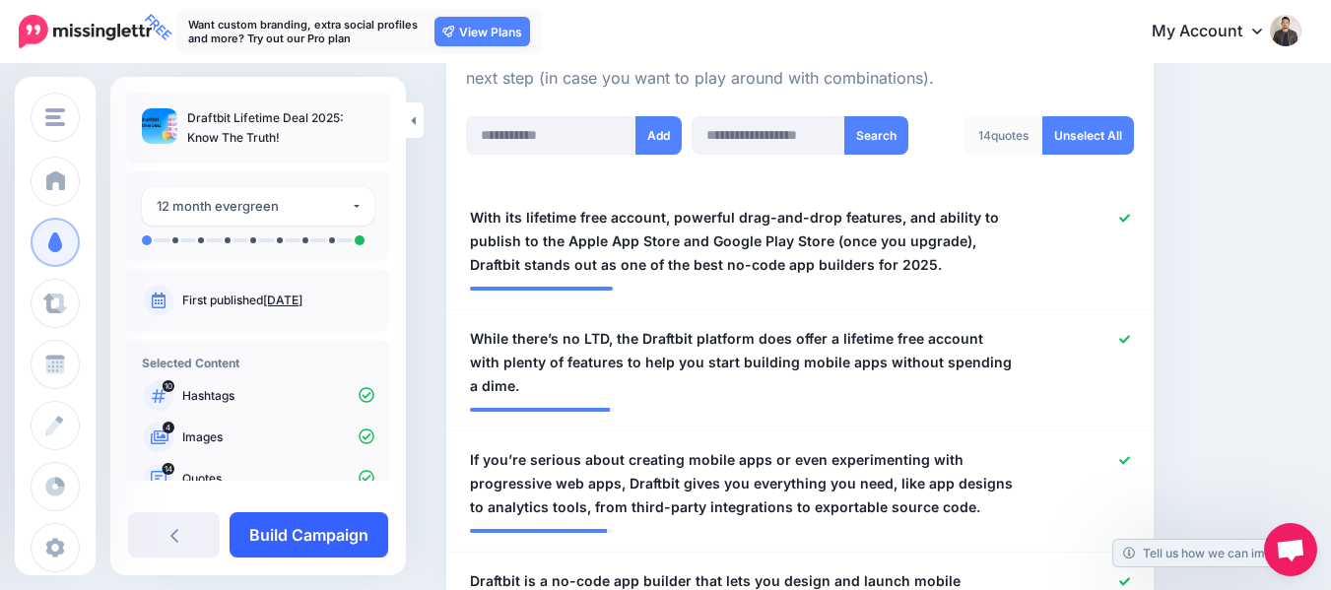
click at [294, 528] on link "Build Campaign" at bounding box center [308, 534] width 159 height 45
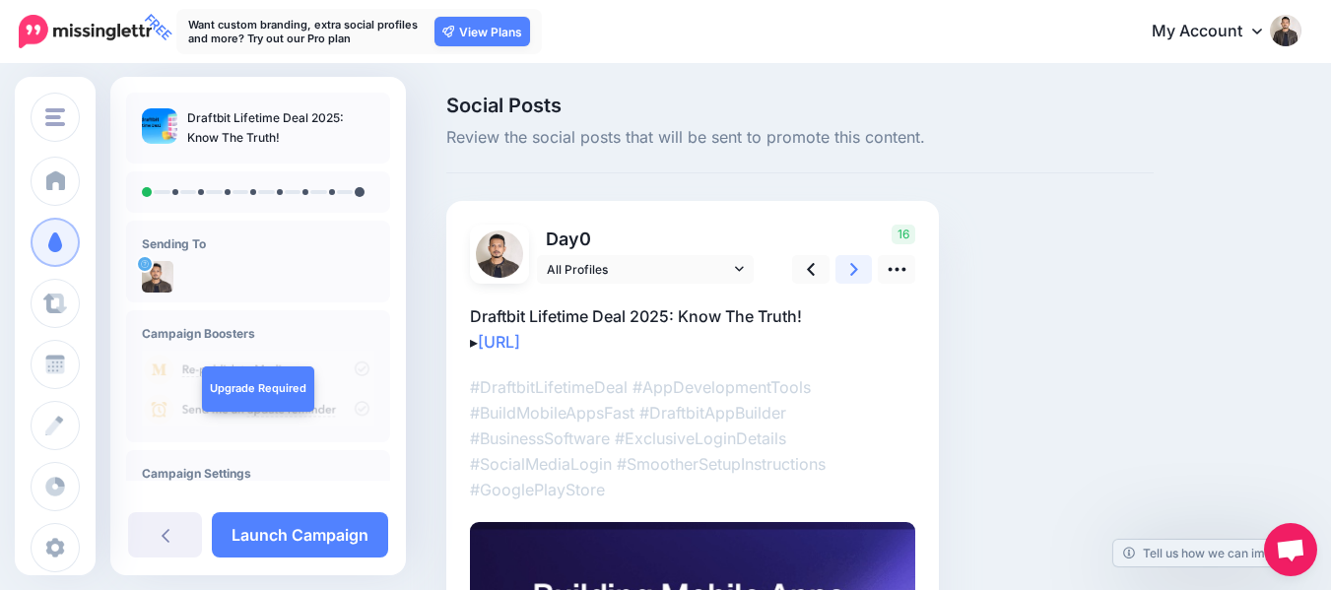
click at [859, 261] on link at bounding box center [853, 269] width 37 height 29
click at [854, 264] on link at bounding box center [853, 269] width 37 height 29
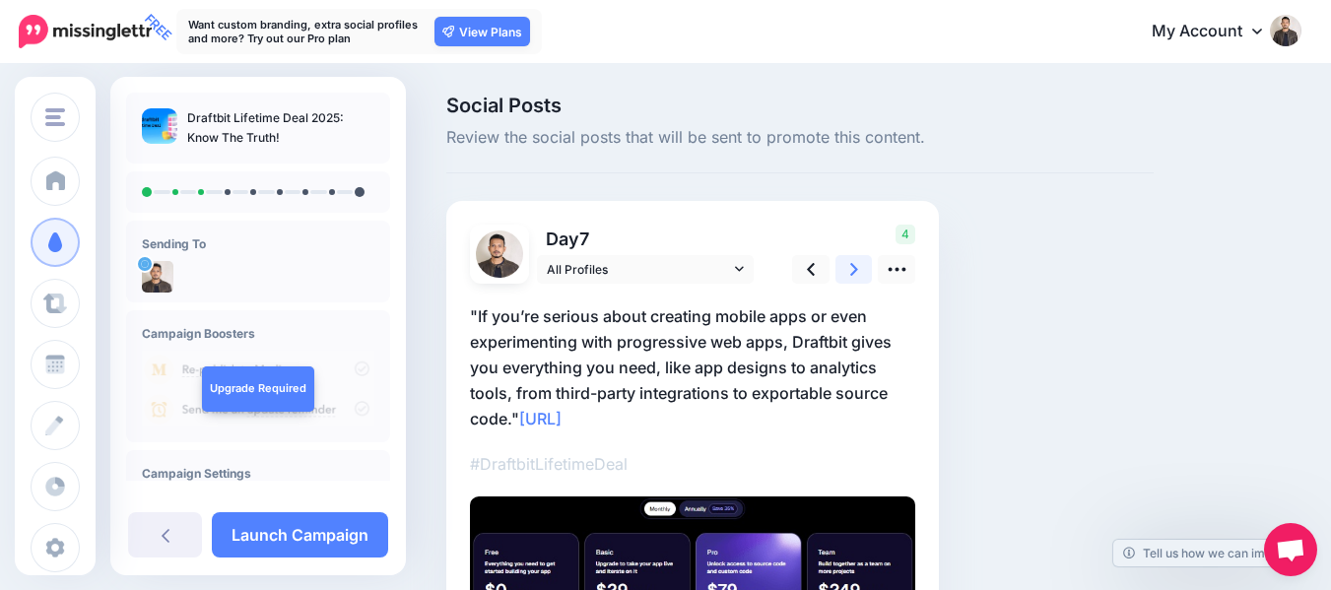
click at [854, 264] on icon at bounding box center [854, 269] width 8 height 21
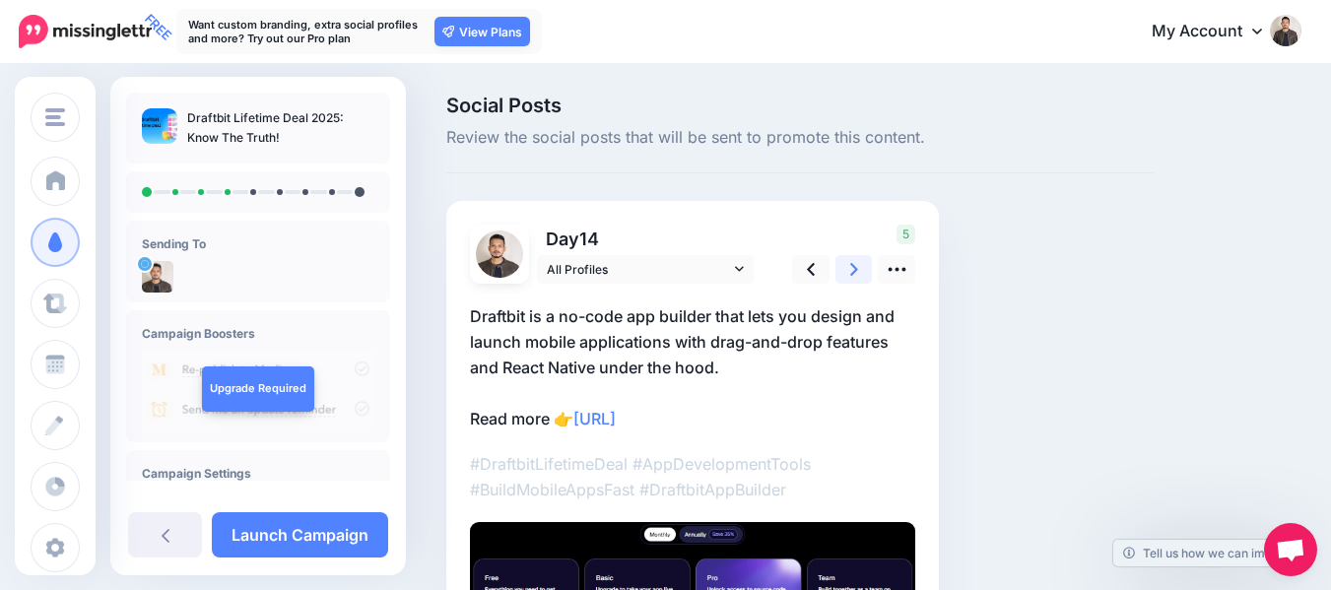
click at [854, 264] on icon at bounding box center [854, 269] width 8 height 21
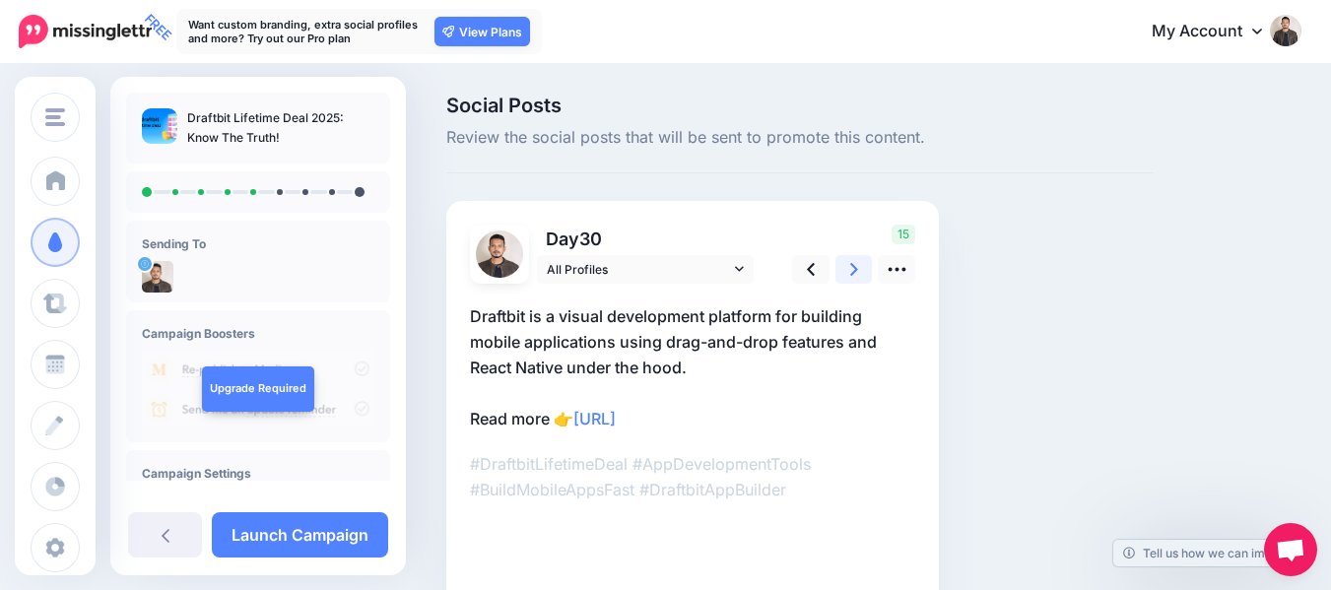
click at [854, 264] on icon at bounding box center [854, 269] width 8 height 21
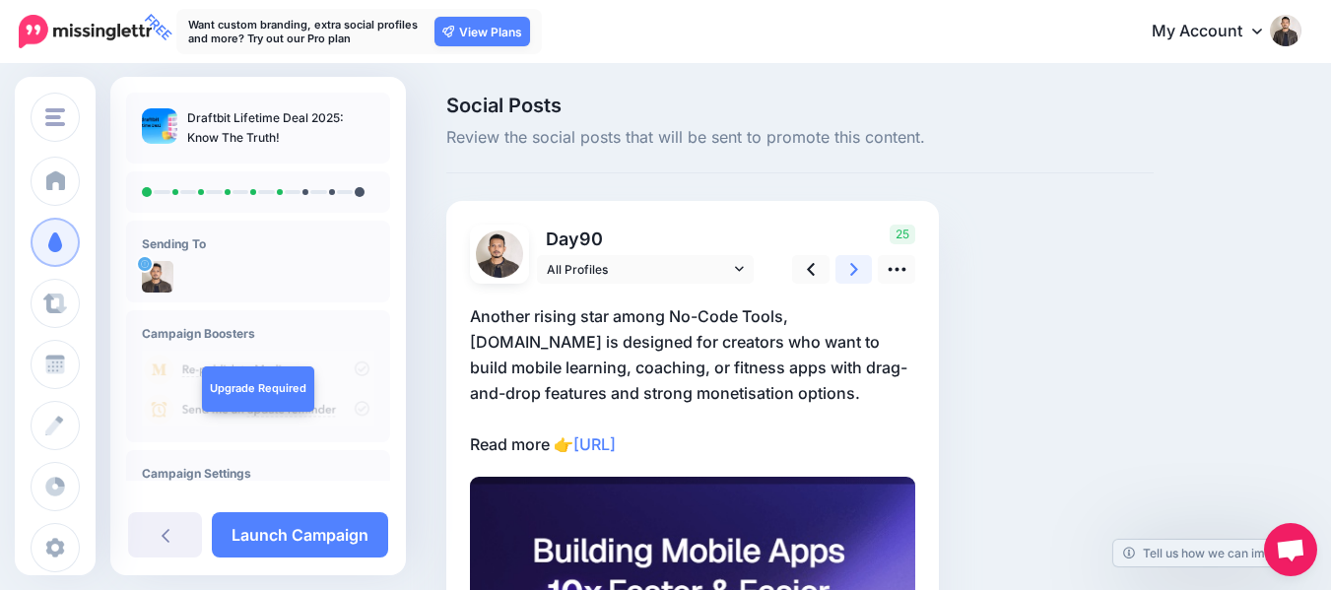
click at [854, 264] on icon at bounding box center [854, 269] width 8 height 21
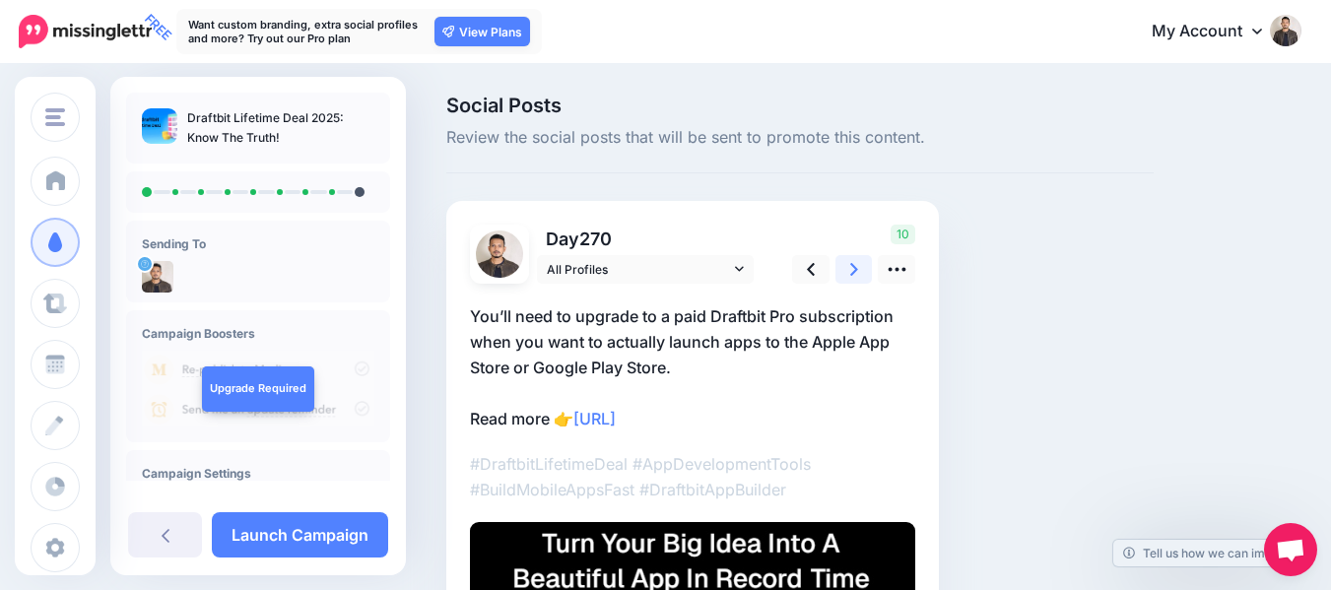
click at [854, 264] on icon at bounding box center [854, 269] width 8 height 21
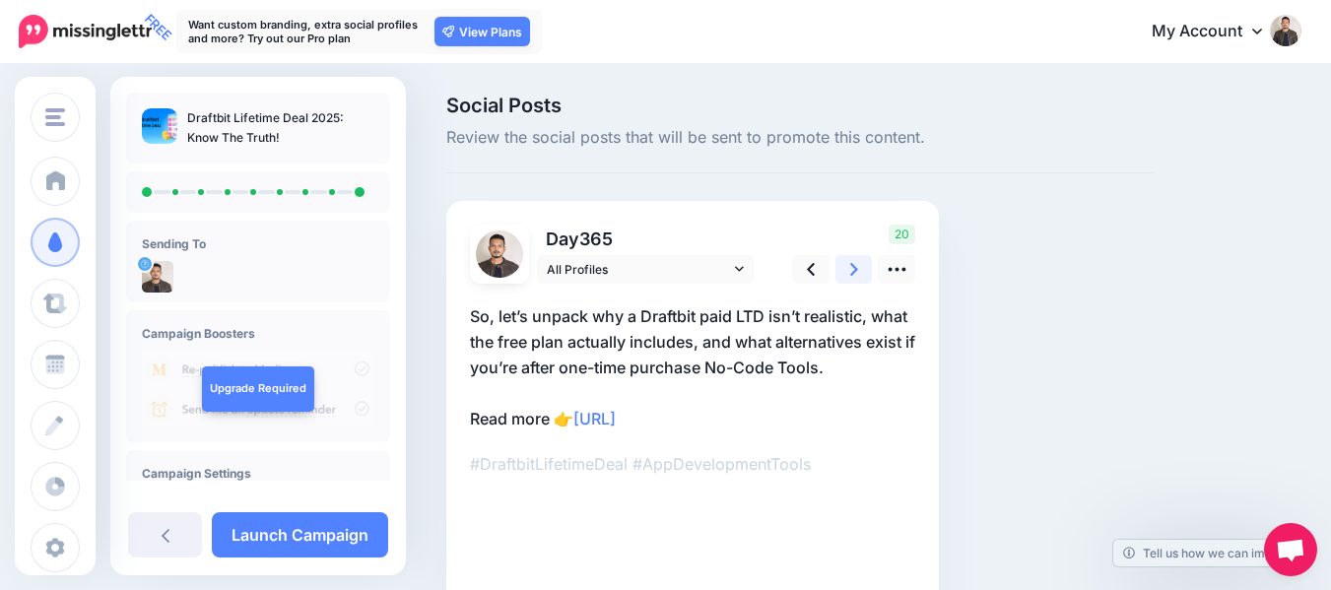
click at [854, 264] on icon at bounding box center [854, 269] width 8 height 21
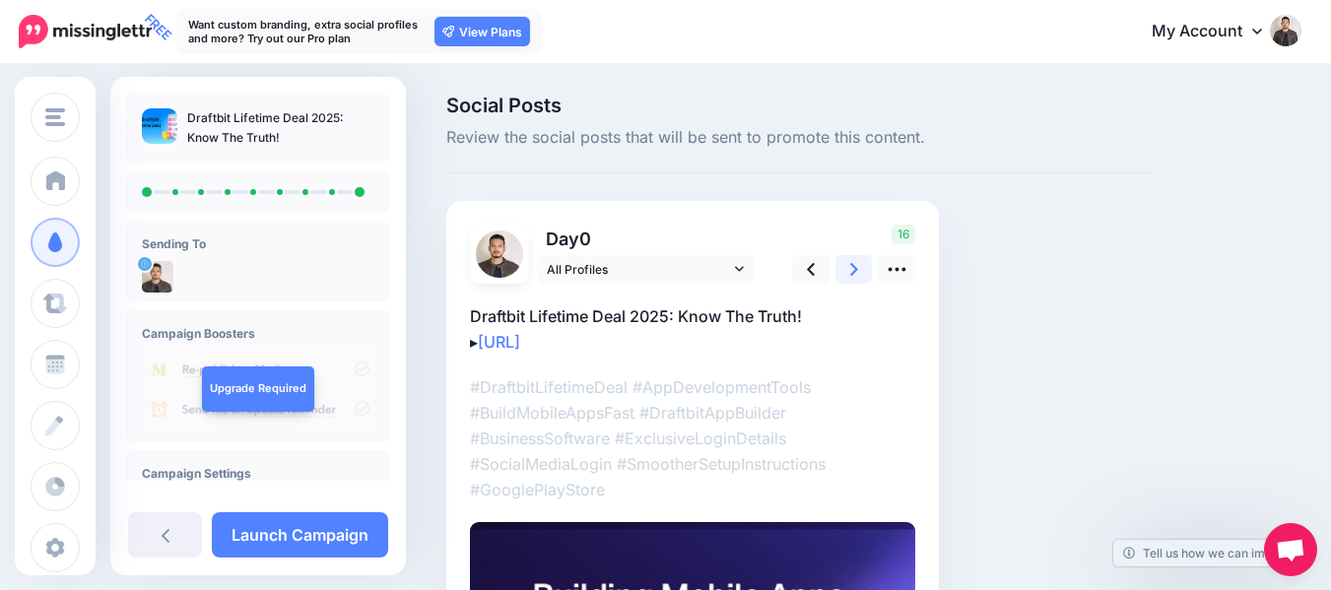
click at [854, 264] on icon at bounding box center [854, 269] width 8 height 21
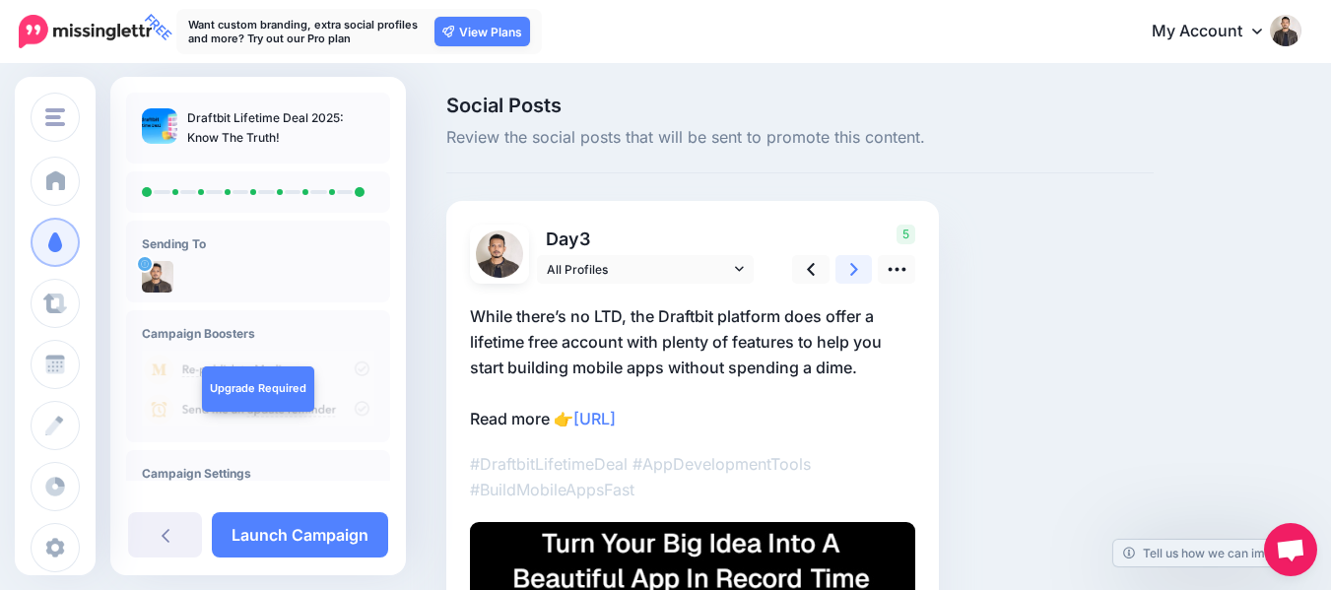
click at [854, 264] on icon at bounding box center [854, 269] width 8 height 21
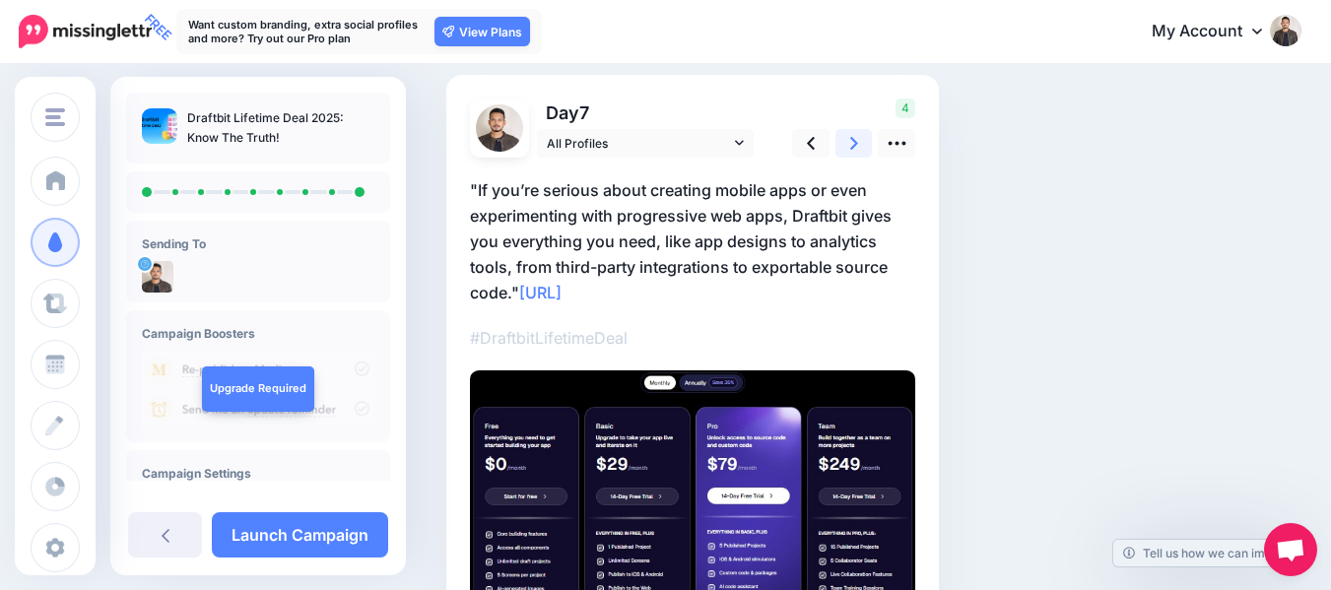
scroll to position [264, 0]
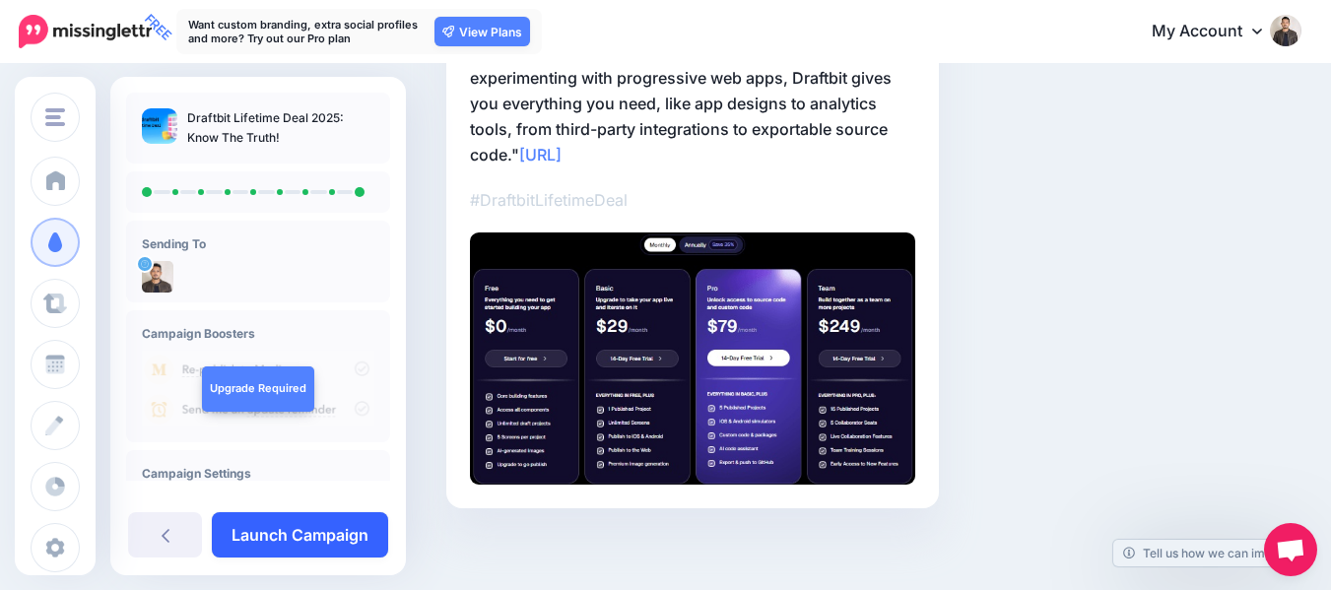
click at [248, 539] on link "Launch Campaign" at bounding box center [300, 534] width 176 height 45
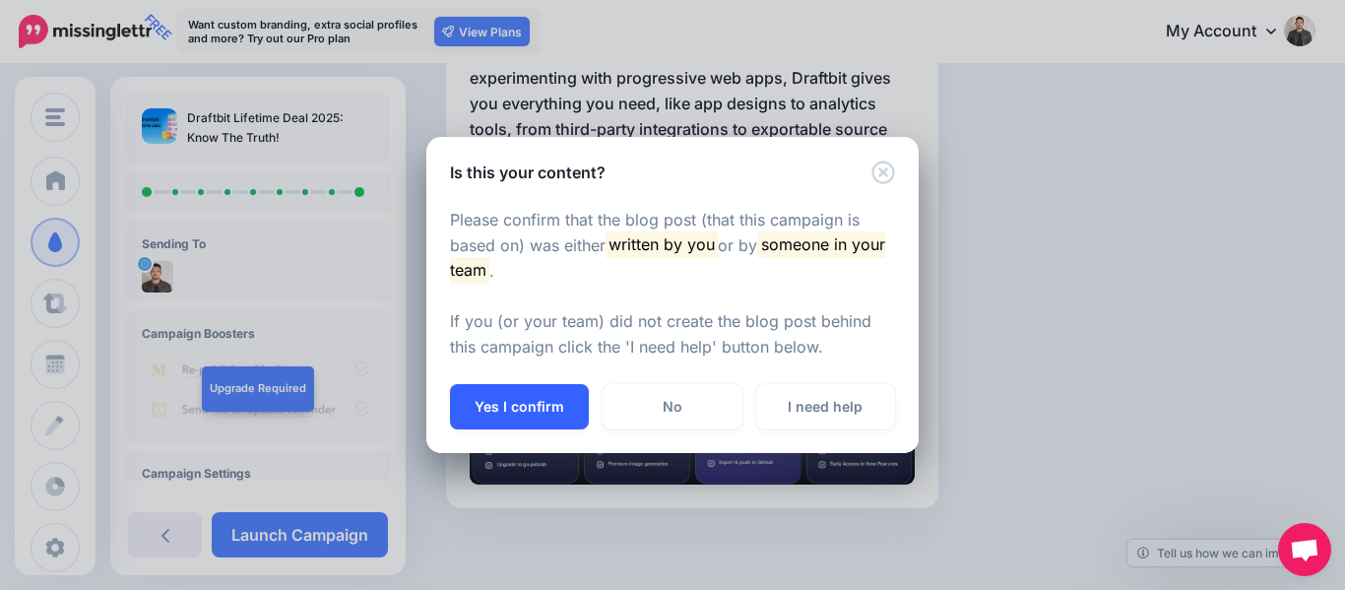
click at [490, 408] on button "Yes I confirm" at bounding box center [519, 406] width 139 height 45
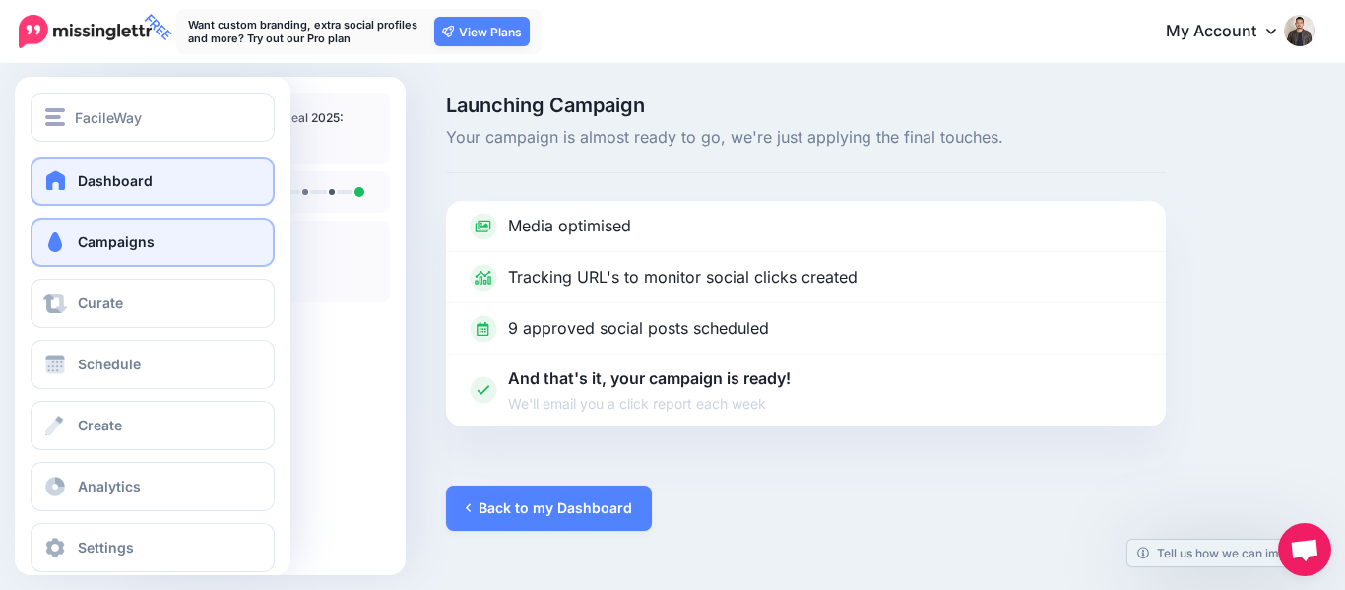
click at [98, 171] on link "Dashboard" at bounding box center [153, 181] width 244 height 49
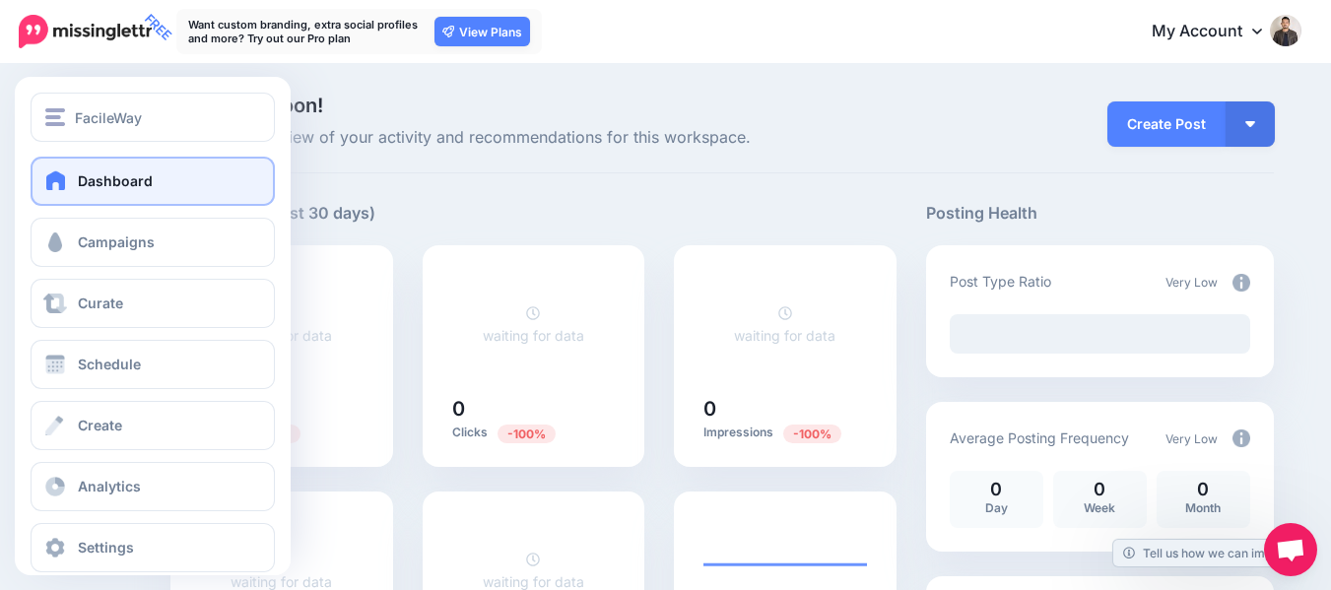
click at [65, 202] on link "Dashboard" at bounding box center [153, 181] width 244 height 49
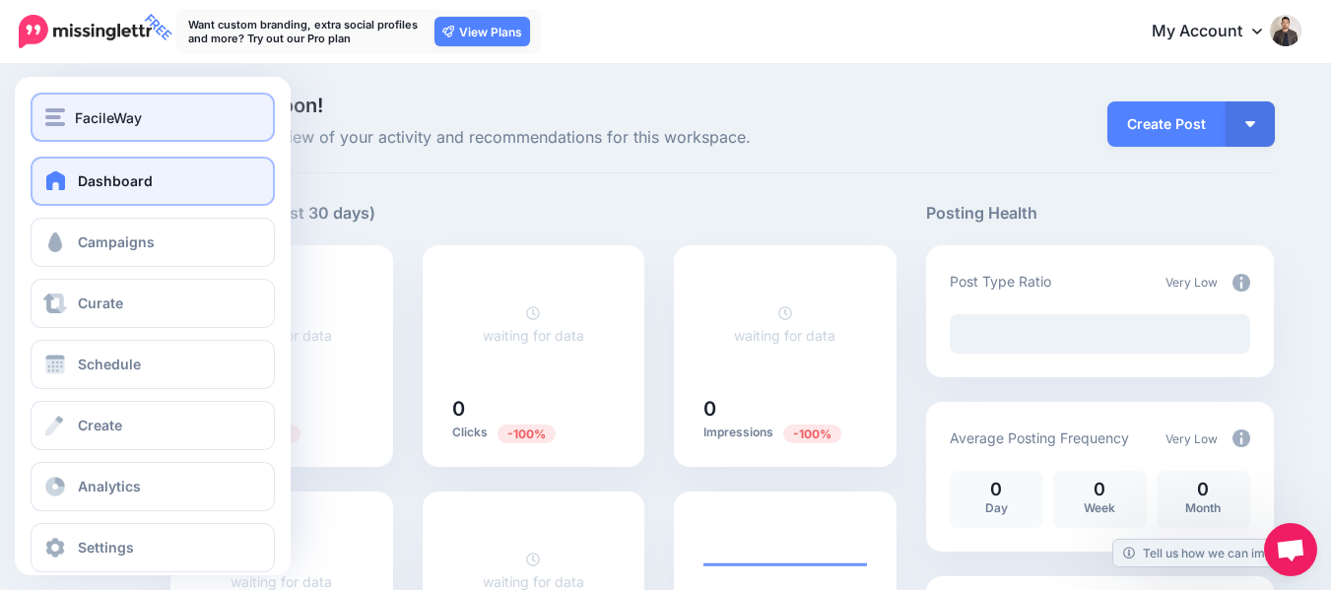
click at [117, 125] on span "FacileWay" at bounding box center [108, 117] width 67 height 23
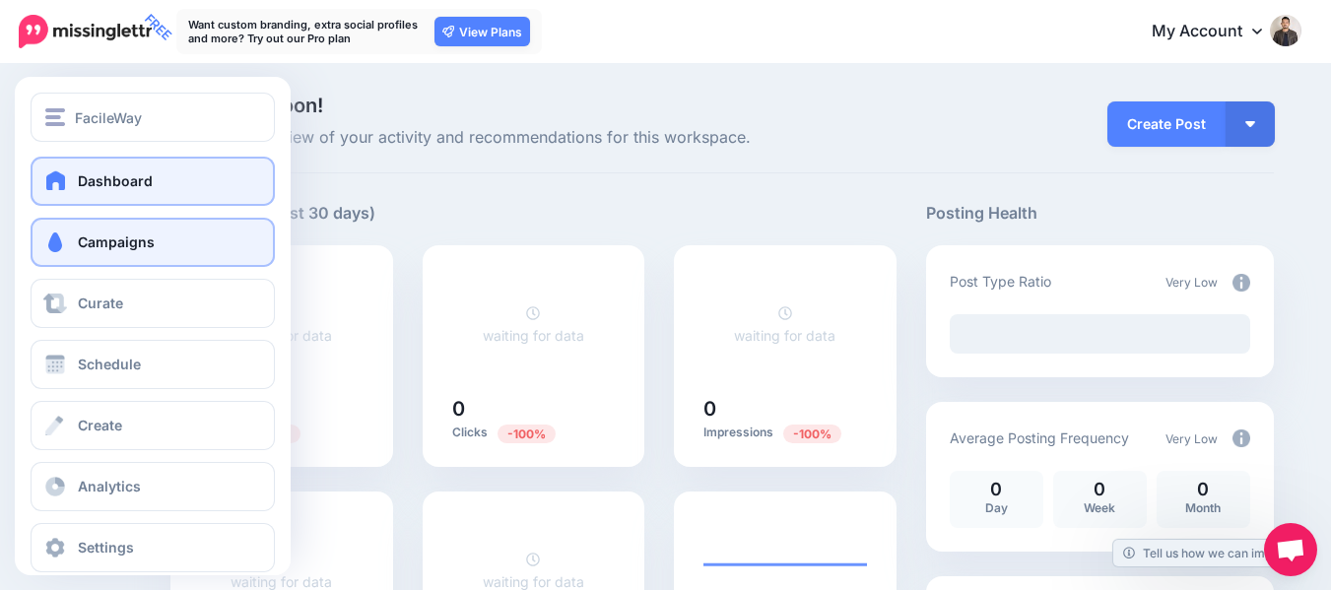
click at [105, 241] on span "Campaigns" at bounding box center [116, 241] width 77 height 17
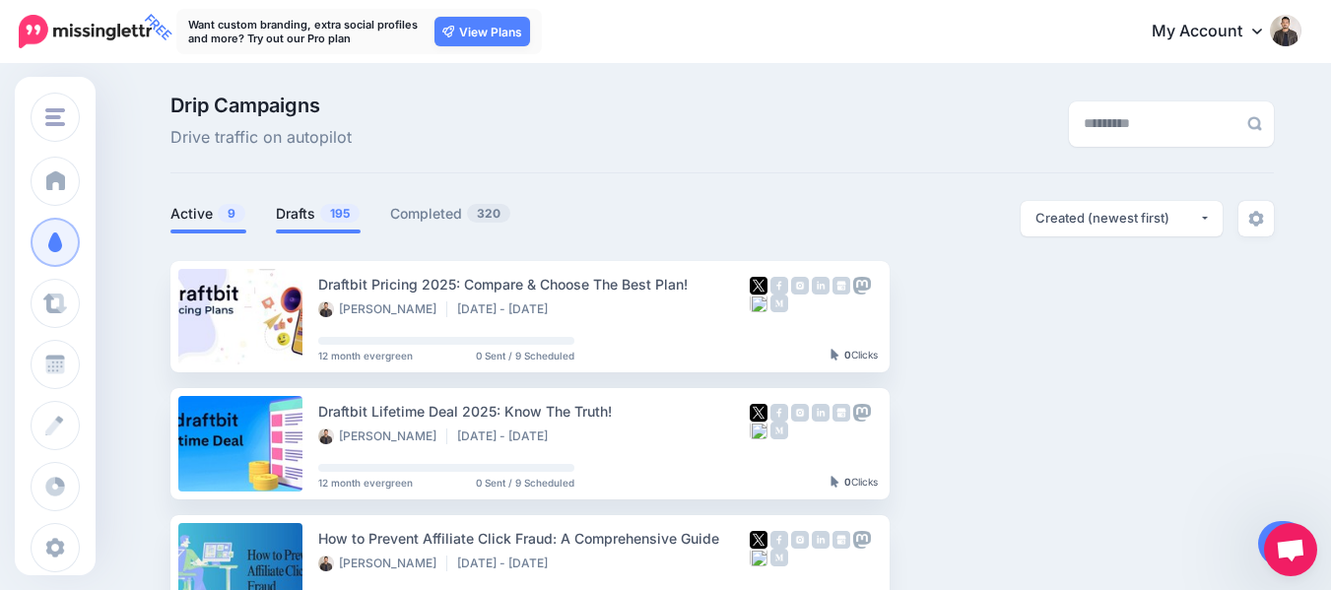
drag, startPoint x: 359, startPoint y: 232, endPoint x: 353, endPoint y: 213, distance: 20.6
click at [359, 232] on span at bounding box center [318, 231] width 85 height 4
click at [353, 213] on span "195" at bounding box center [339, 213] width 39 height 19
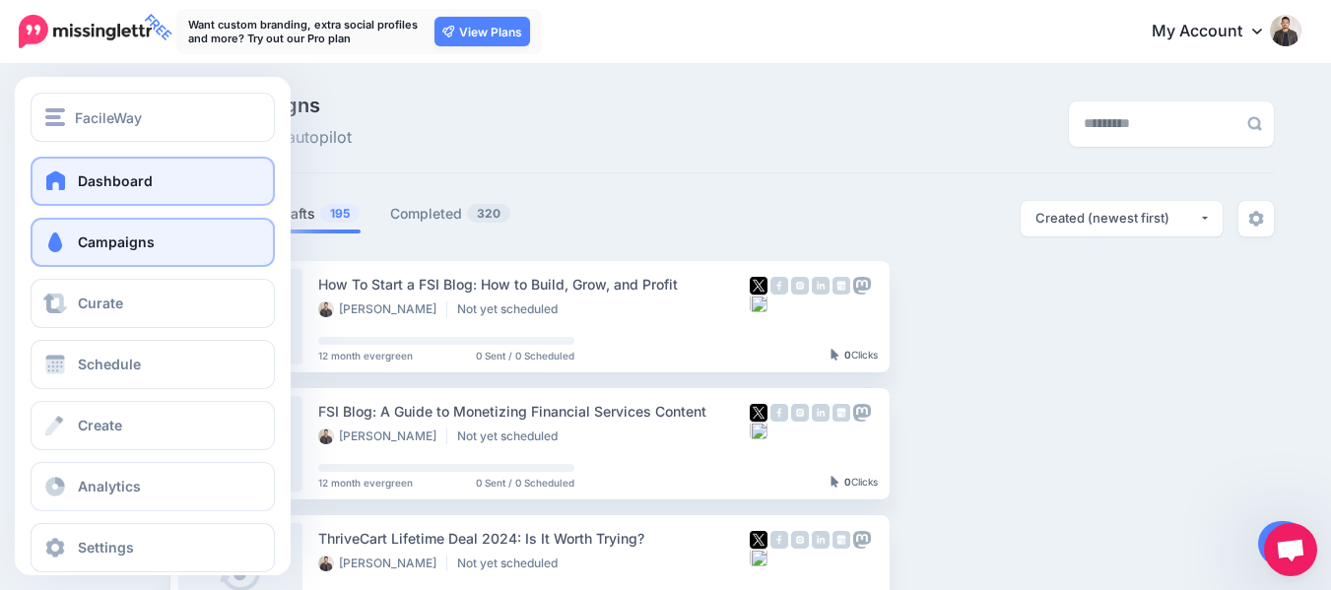
click at [40, 192] on link "Dashboard" at bounding box center [153, 181] width 244 height 49
click at [127, 185] on span "Dashboard" at bounding box center [115, 180] width 75 height 17
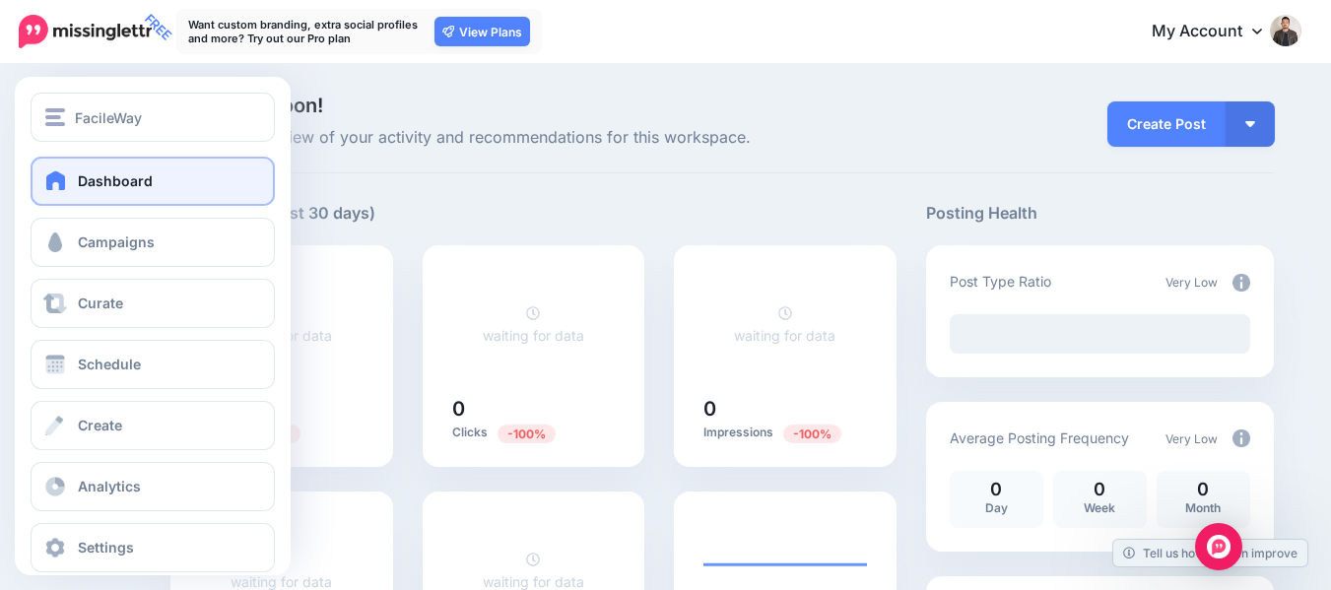
click at [77, 192] on link "Dashboard" at bounding box center [153, 181] width 244 height 49
